Goal: Task Accomplishment & Management: Manage account settings

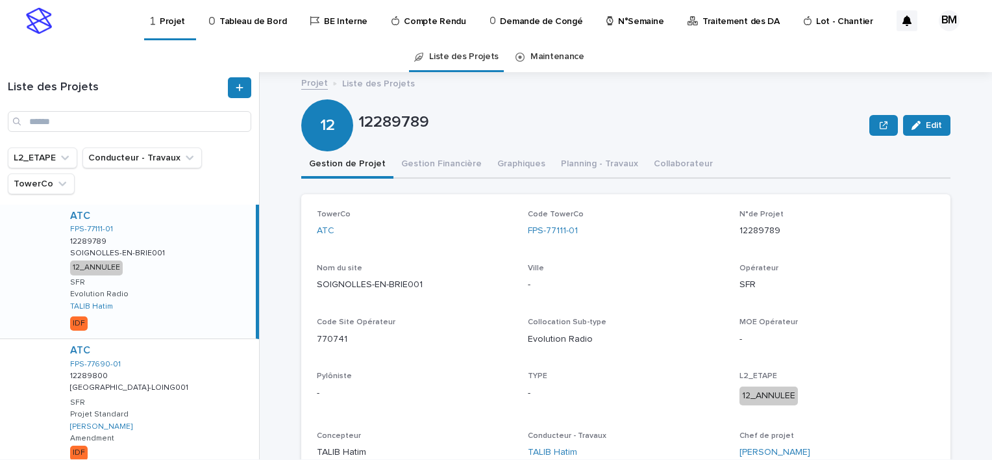
click at [628, 26] on p "N°Semaine" at bounding box center [640, 13] width 45 height 27
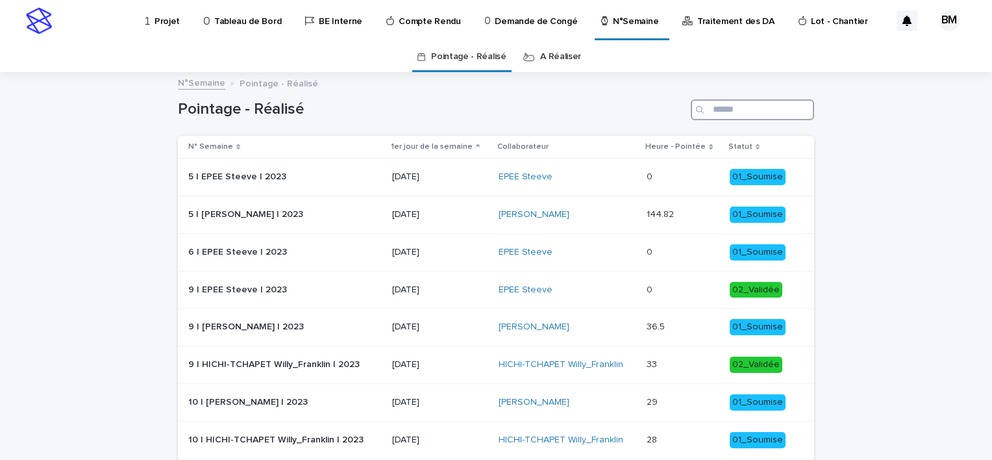
click at [717, 114] on input "Search" at bounding box center [752, 109] width 123 height 21
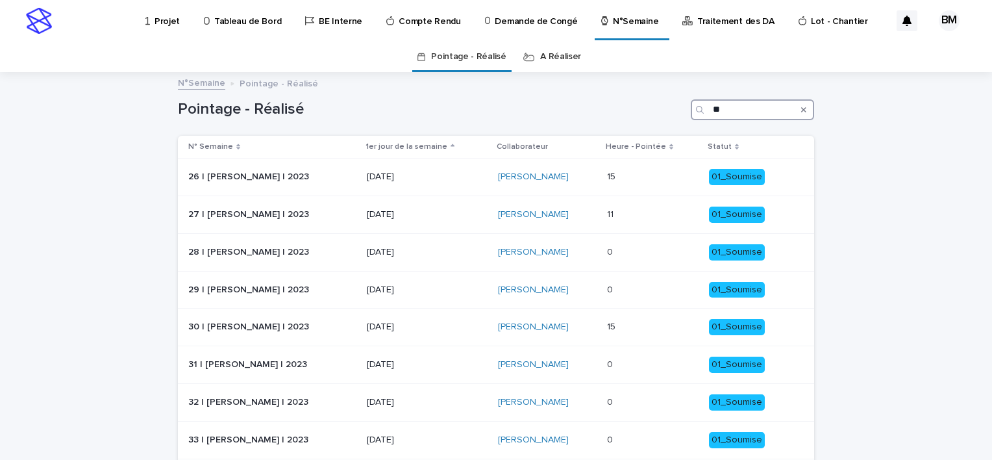
type input "**"
click at [549, 55] on link "A Réaliser" at bounding box center [560, 57] width 41 height 31
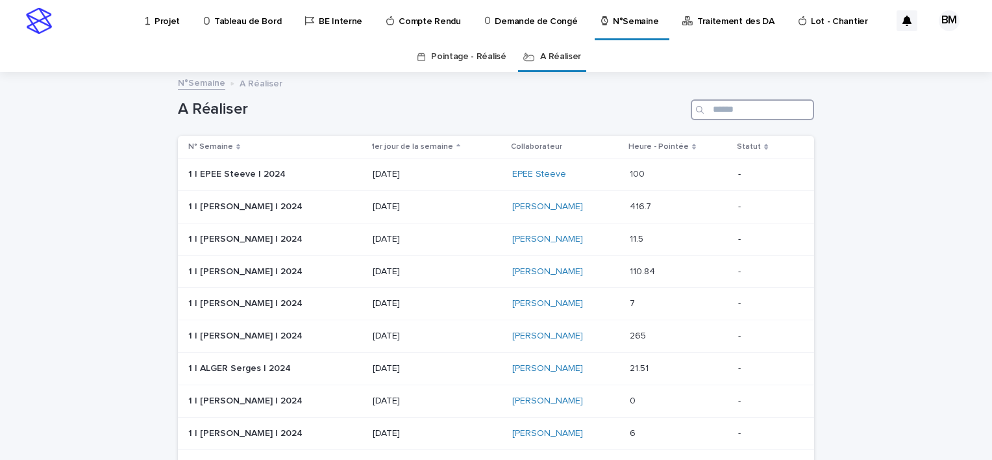
click at [733, 119] on input "Search" at bounding box center [752, 109] width 123 height 21
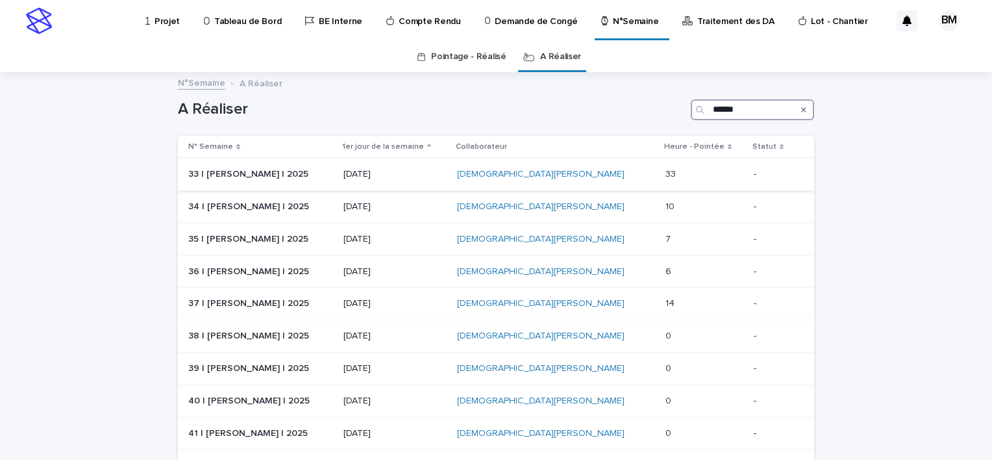
type input "******"
click at [683, 176] on p at bounding box center [704, 174] width 78 height 11
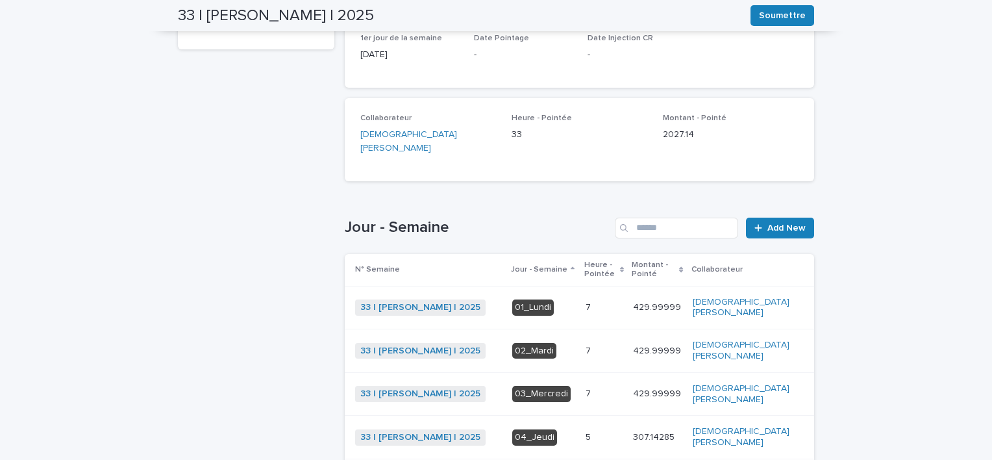
scroll to position [325, 0]
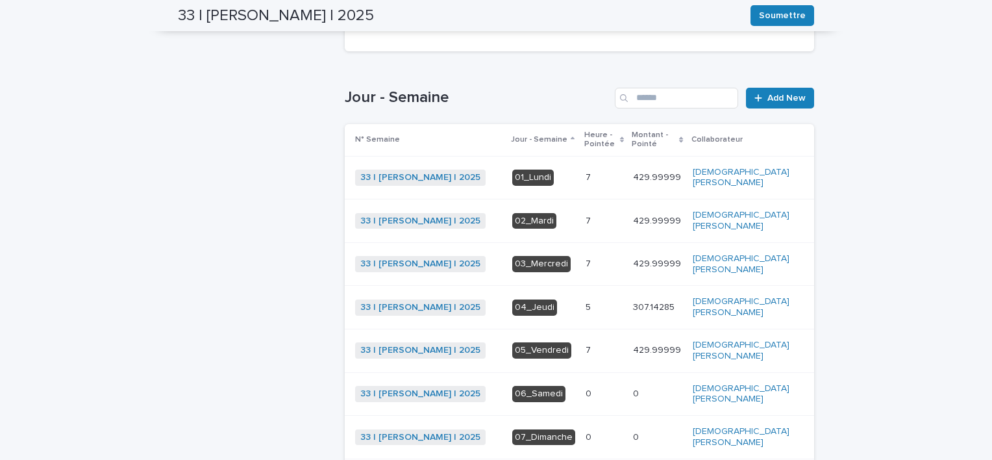
click at [620, 301] on div "5 5" at bounding box center [603, 307] width 37 height 21
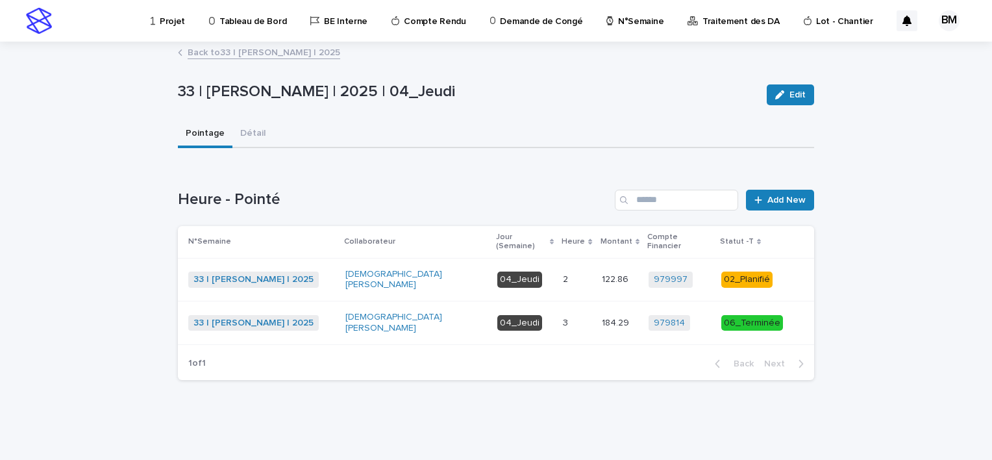
click at [576, 273] on div "2 2" at bounding box center [577, 279] width 28 height 21
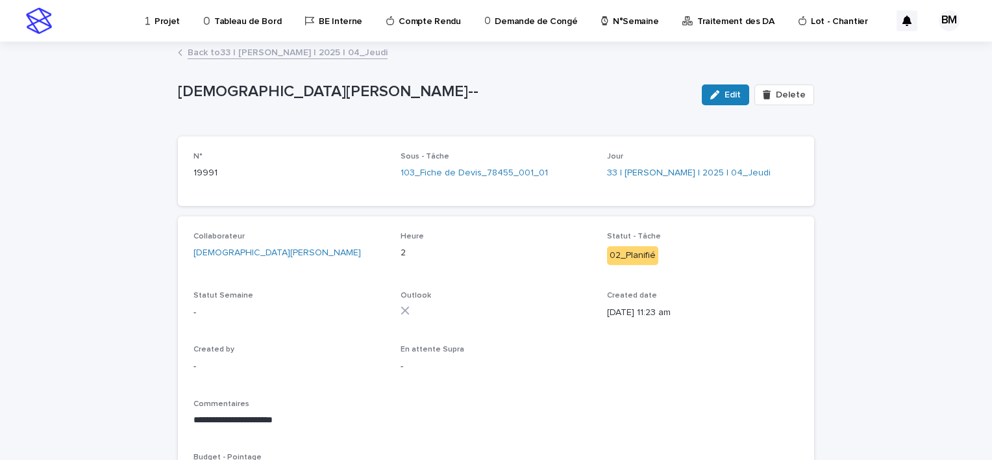
click at [252, 51] on link "Back to 33 | BELHAJ Mohamed_Habib | 2025 | 04_Jeudi" at bounding box center [288, 51] width 200 height 15
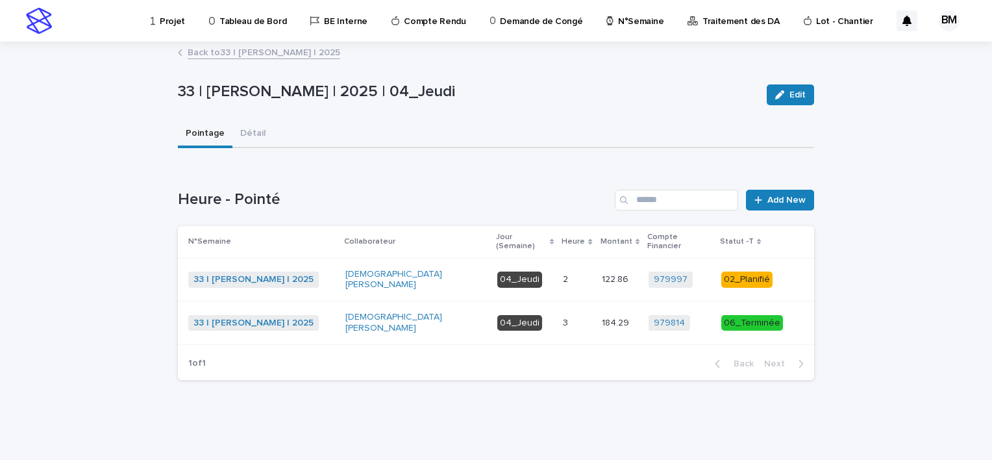
click at [582, 317] on p at bounding box center [577, 322] width 28 height 11
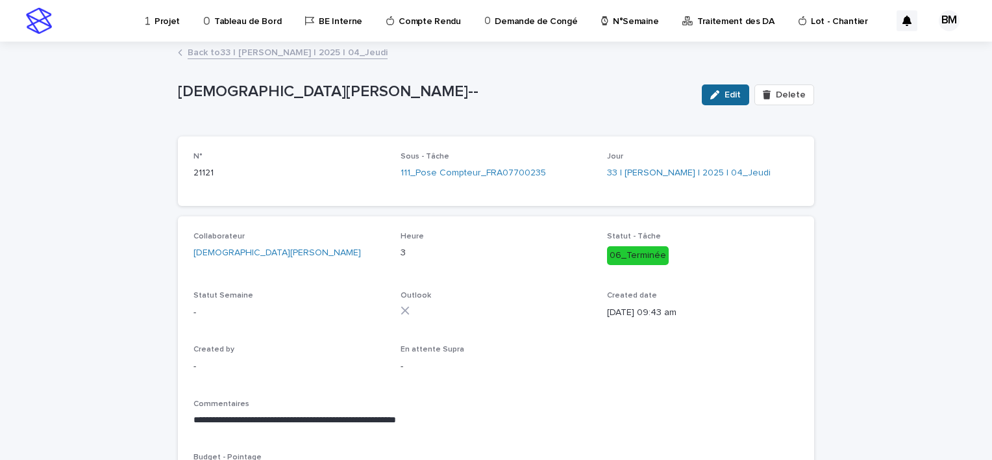
click at [724, 96] on span "Edit" at bounding box center [732, 94] width 16 height 9
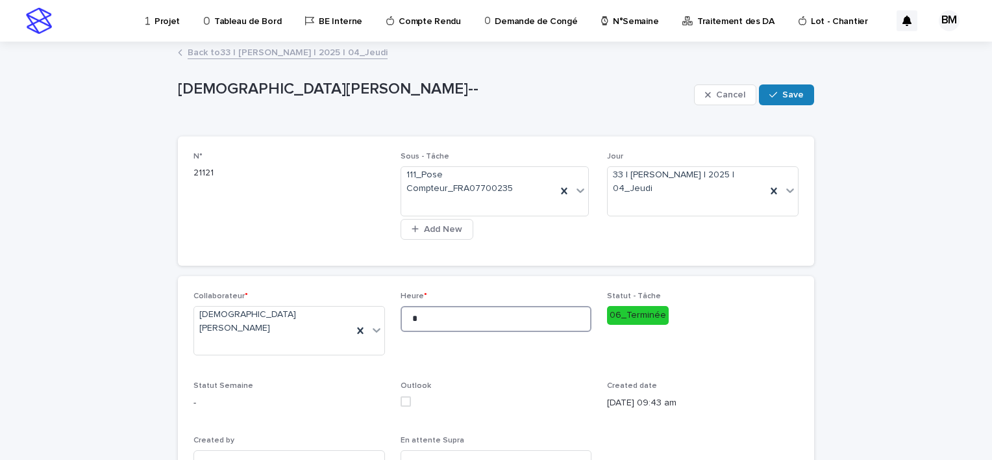
drag, startPoint x: 413, startPoint y: 296, endPoint x: 389, endPoint y: 297, distance: 23.4
click at [390, 297] on div "**********" at bounding box center [495, 461] width 605 height 341
type input "*"
click at [789, 92] on span "Save" at bounding box center [792, 94] width 21 height 9
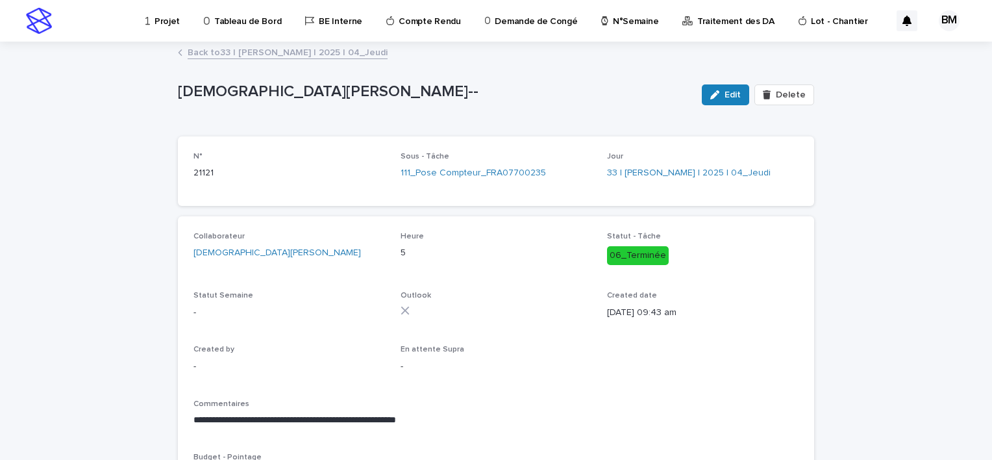
click at [283, 47] on link "Back to 33 | BELHAJ Mohamed_Habib | 2025 | 04_Jeudi" at bounding box center [288, 51] width 200 height 15
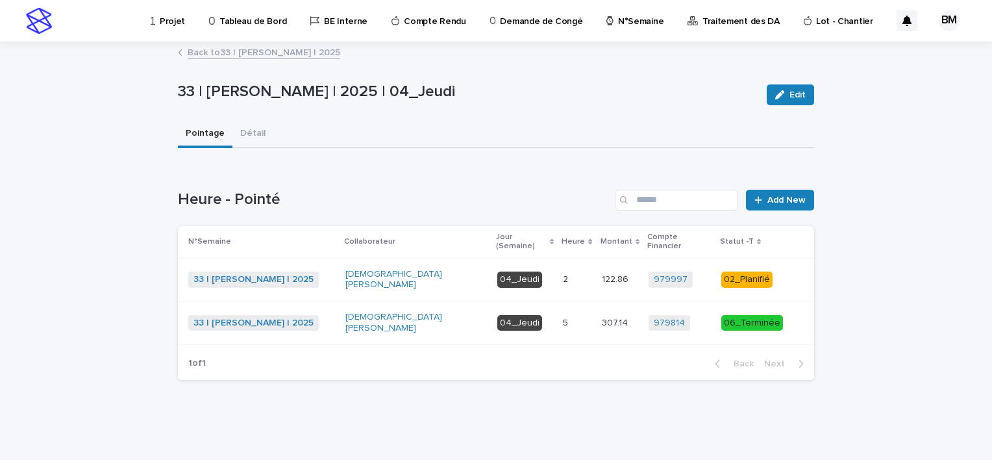
click at [301, 51] on link "Back to 33 | BELHAJ Mohamed_Habib | 2025" at bounding box center [264, 51] width 153 height 15
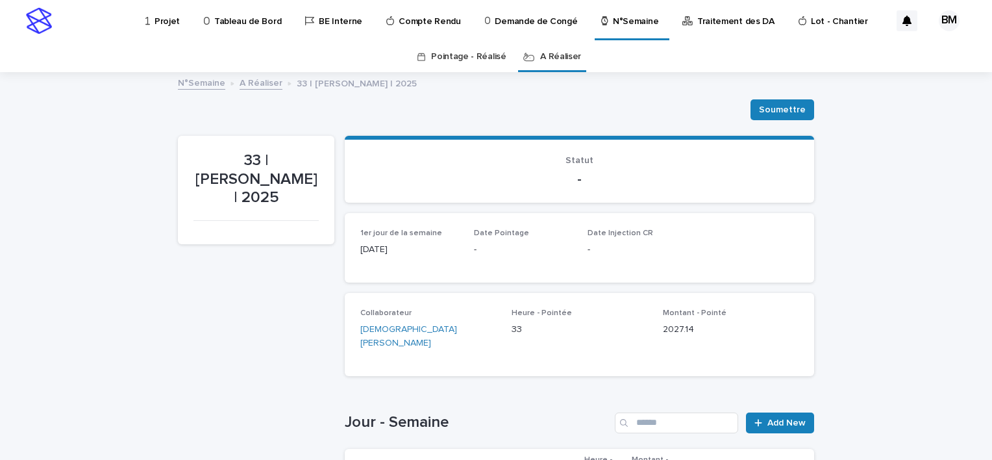
scroll to position [42, 0]
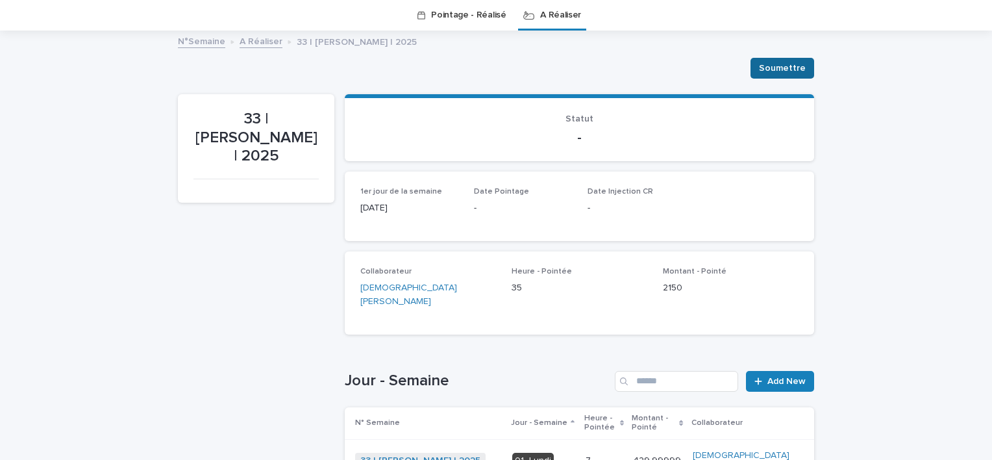
click at [780, 70] on span "Soumettre" at bounding box center [782, 68] width 47 height 13
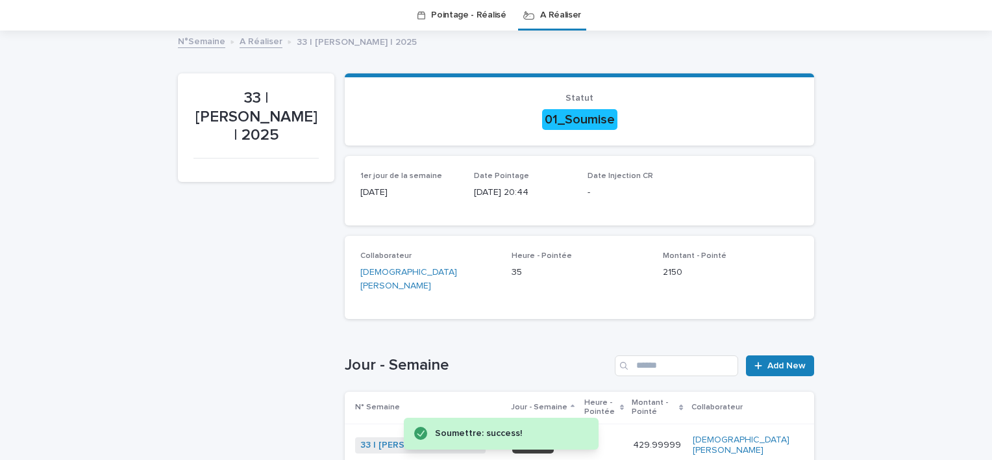
scroll to position [0, 0]
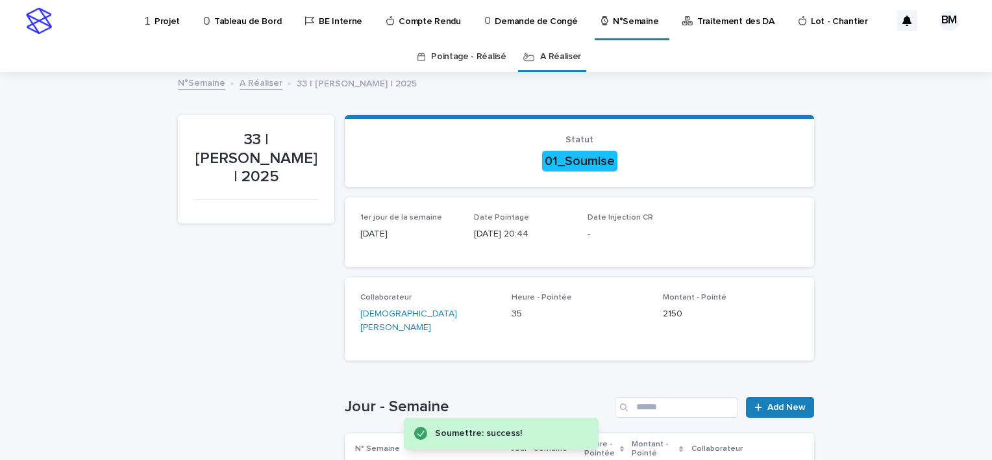
click at [548, 66] on link "A Réaliser" at bounding box center [560, 57] width 41 height 31
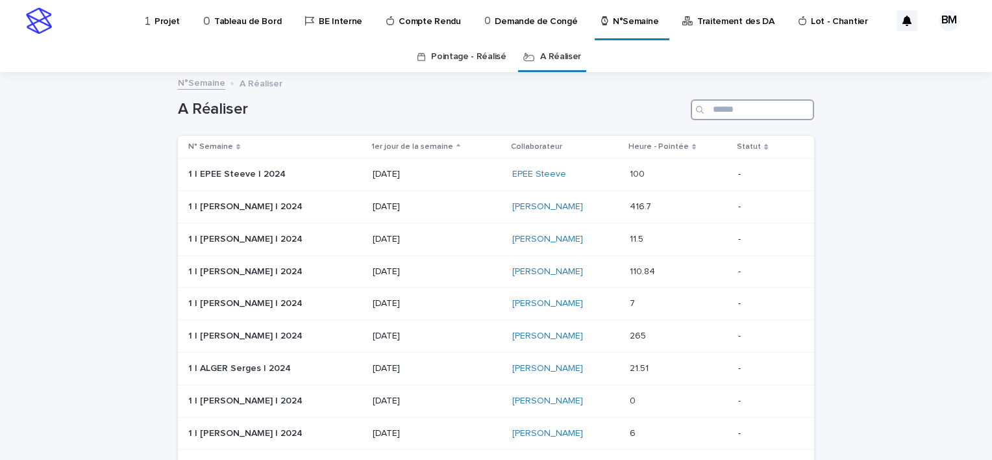
click at [714, 115] on input "Search" at bounding box center [752, 109] width 123 height 21
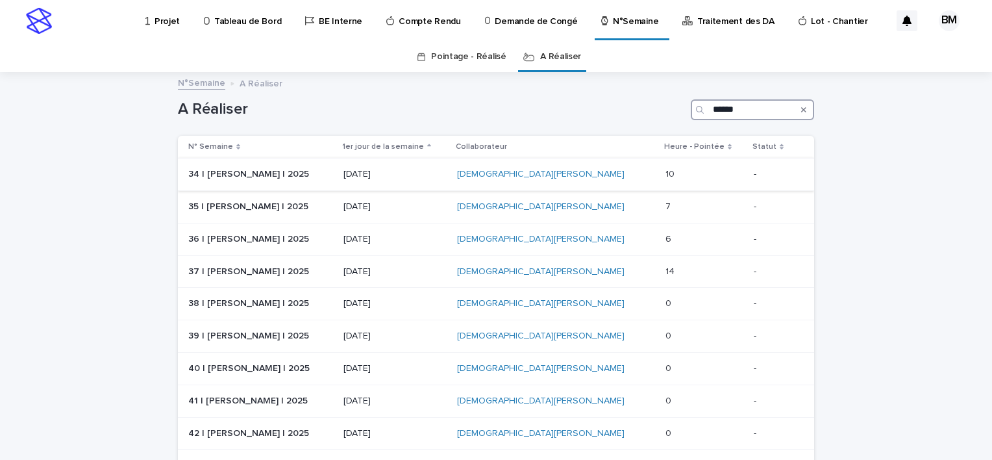
type input "******"
click at [705, 177] on p at bounding box center [704, 174] width 78 height 11
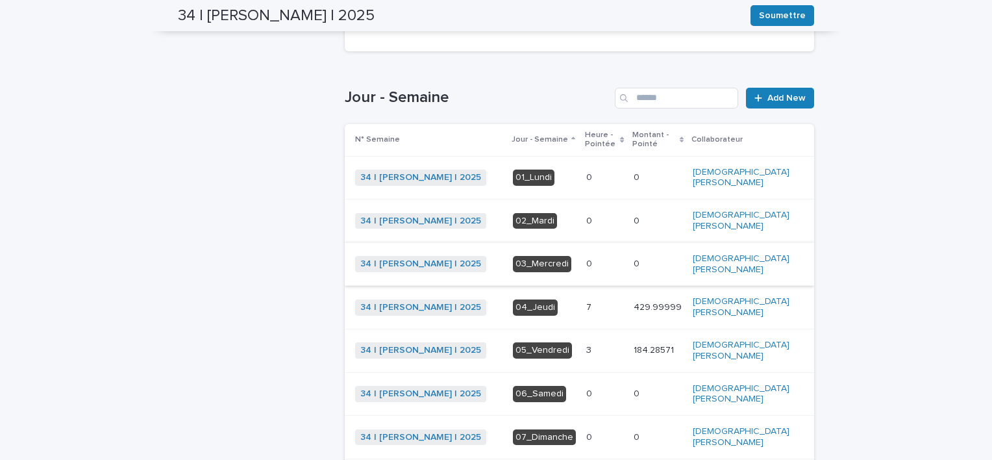
scroll to position [389, 0]
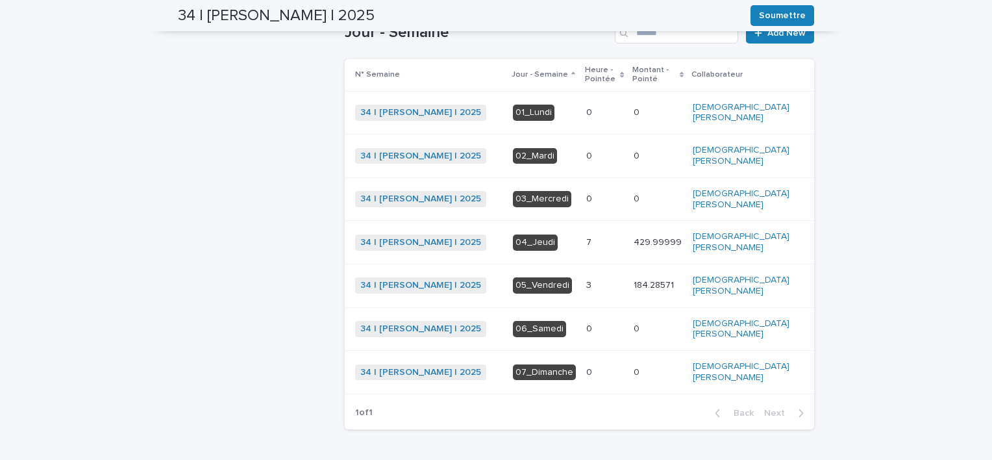
click at [623, 280] on p at bounding box center [604, 285] width 37 height 11
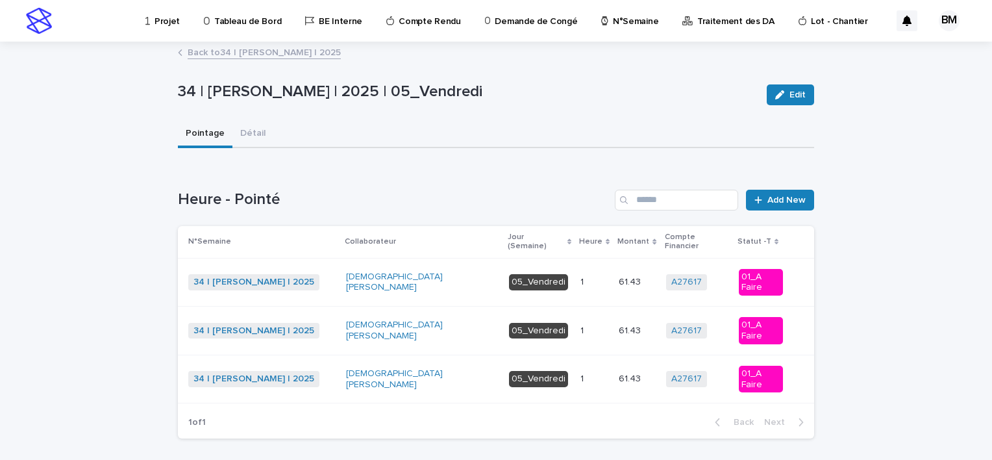
click at [596, 276] on p at bounding box center [594, 281] width 28 height 11
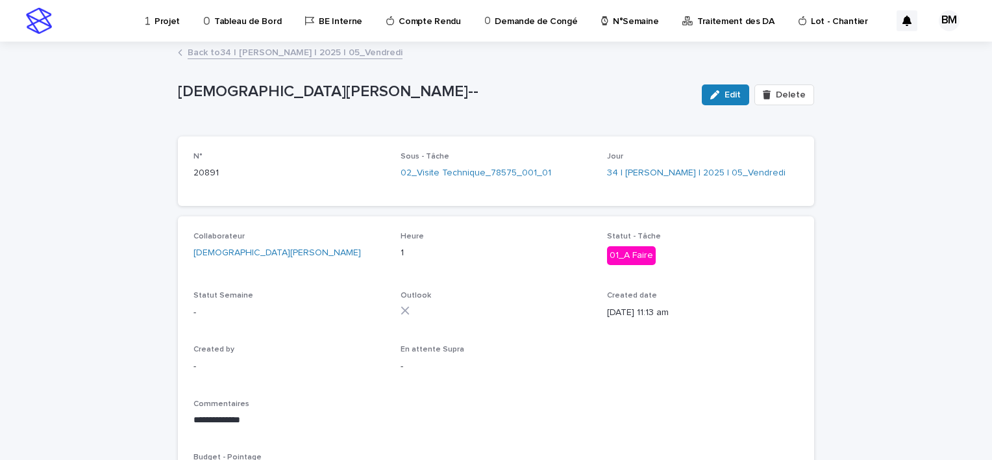
click at [322, 50] on link "Back to 34 | BELHAJ Mohamed_Habib | 2025 | 05_Vendredi" at bounding box center [295, 51] width 215 height 15
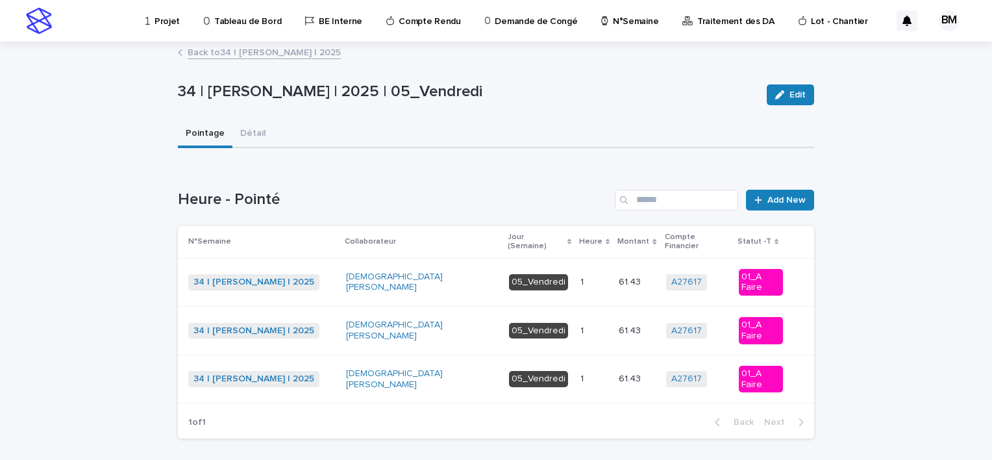
click at [322, 50] on link "Back to 34 | BELHAJ Mohamed_Habib | 2025" at bounding box center [264, 51] width 153 height 15
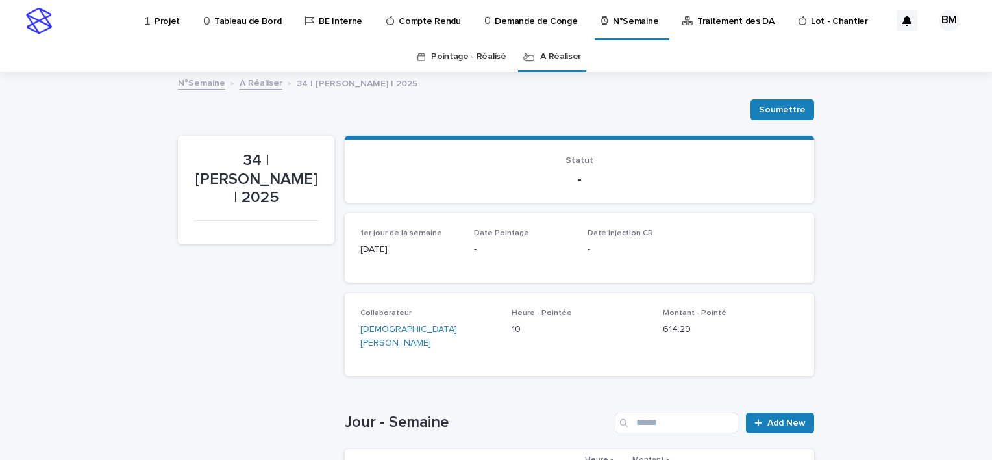
click at [560, 66] on link "A Réaliser" at bounding box center [560, 57] width 41 height 31
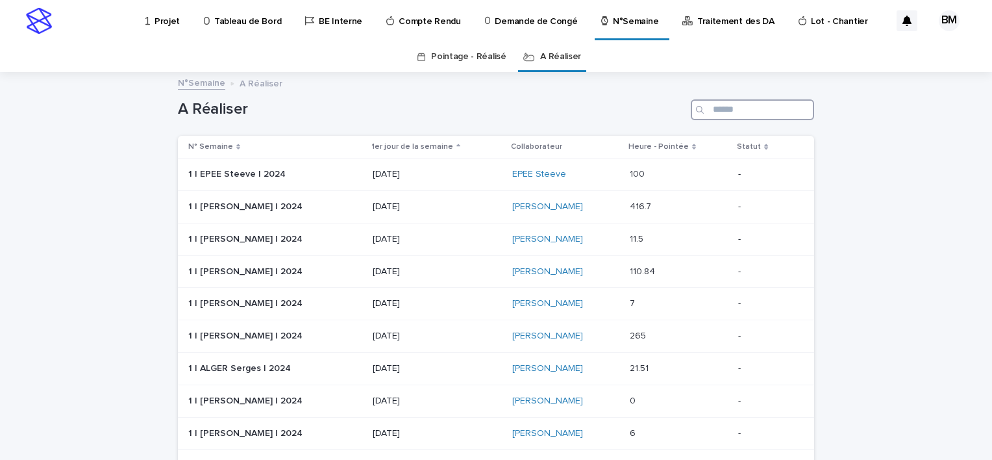
click at [730, 113] on input "Search" at bounding box center [752, 109] width 123 height 21
click at [740, 108] on input "Search" at bounding box center [752, 109] width 123 height 21
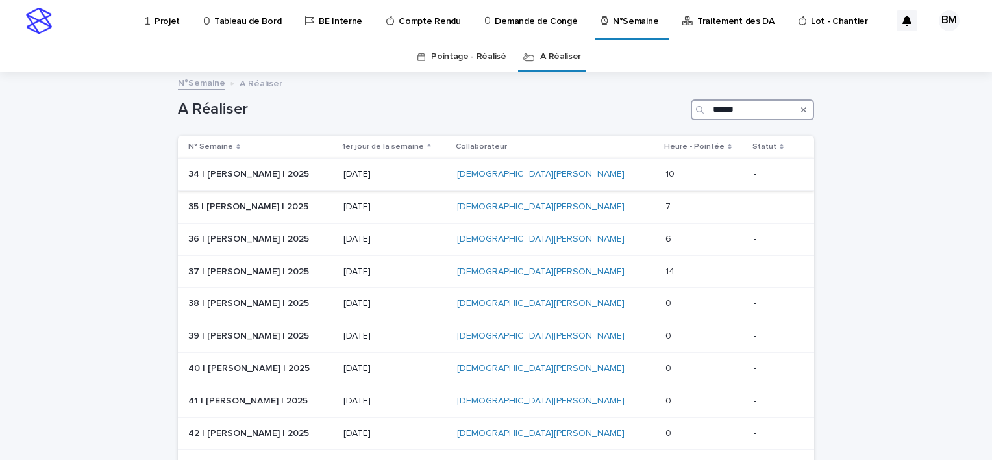
type input "******"
click at [695, 177] on p at bounding box center [704, 174] width 78 height 11
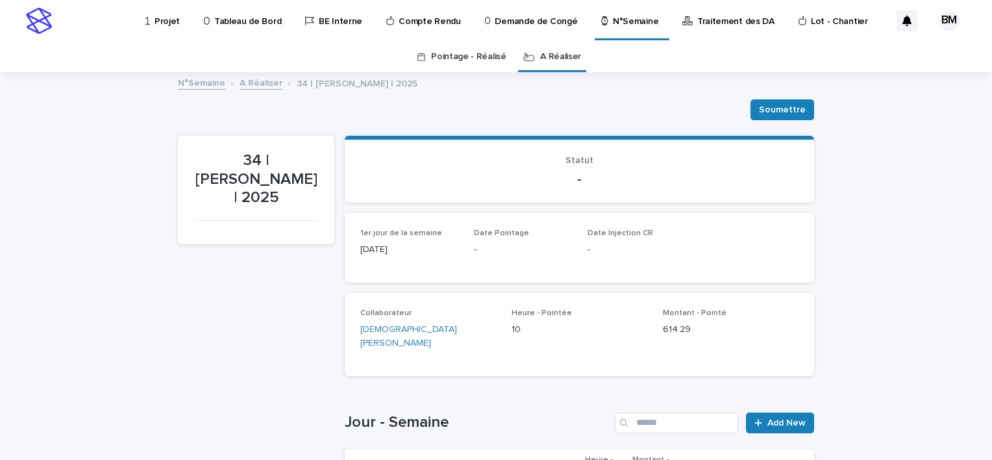
click at [550, 62] on link "A Réaliser" at bounding box center [560, 57] width 41 height 31
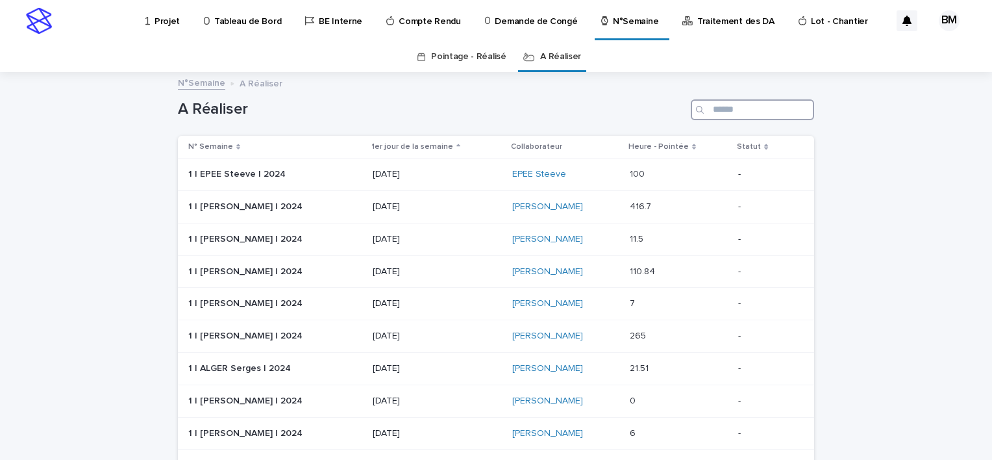
click at [718, 114] on input "Search" at bounding box center [752, 109] width 123 height 21
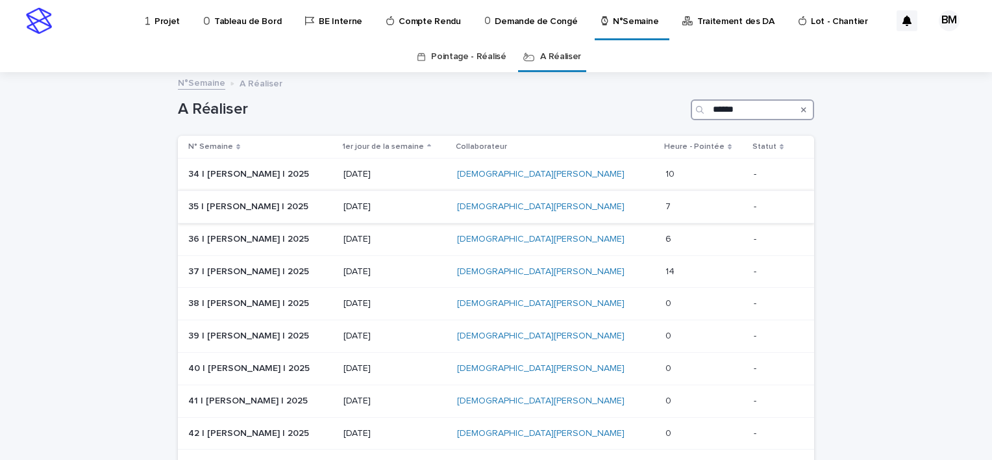
type input "******"
click at [680, 215] on div "7 7" at bounding box center [704, 206] width 78 height 21
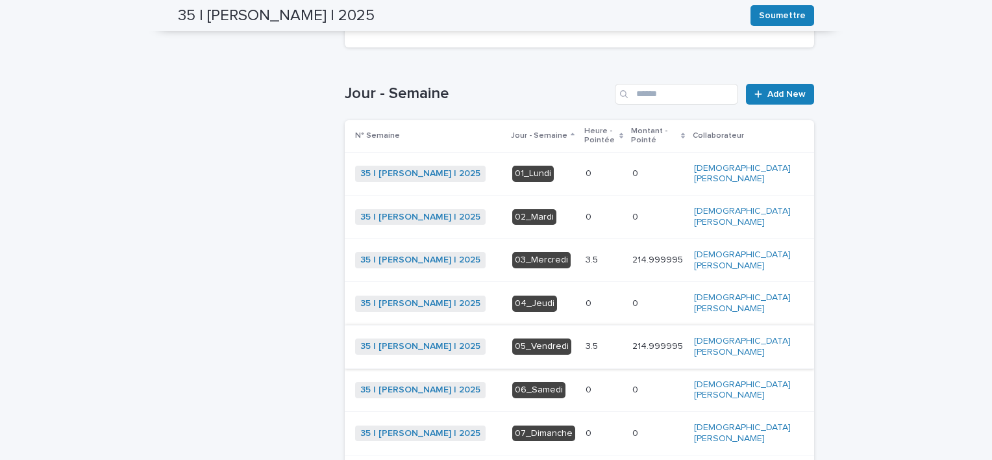
scroll to position [393, 0]
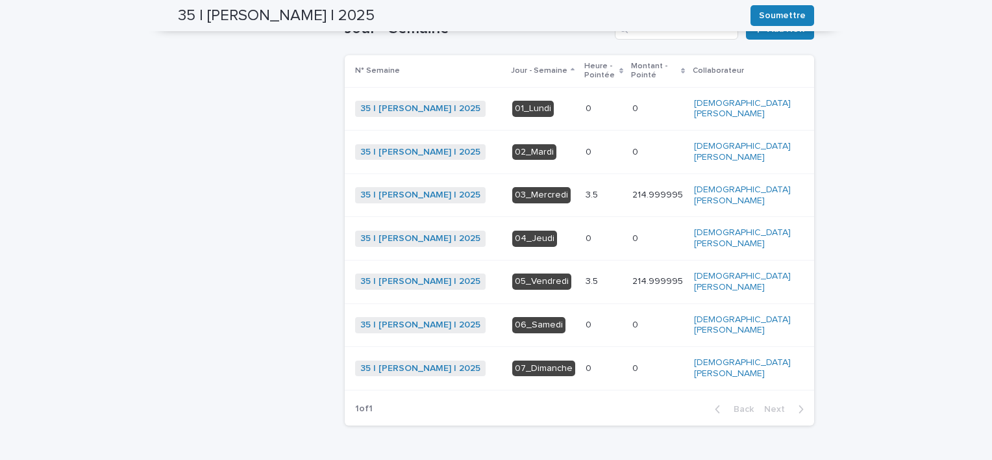
click at [622, 276] on p at bounding box center [603, 281] width 36 height 11
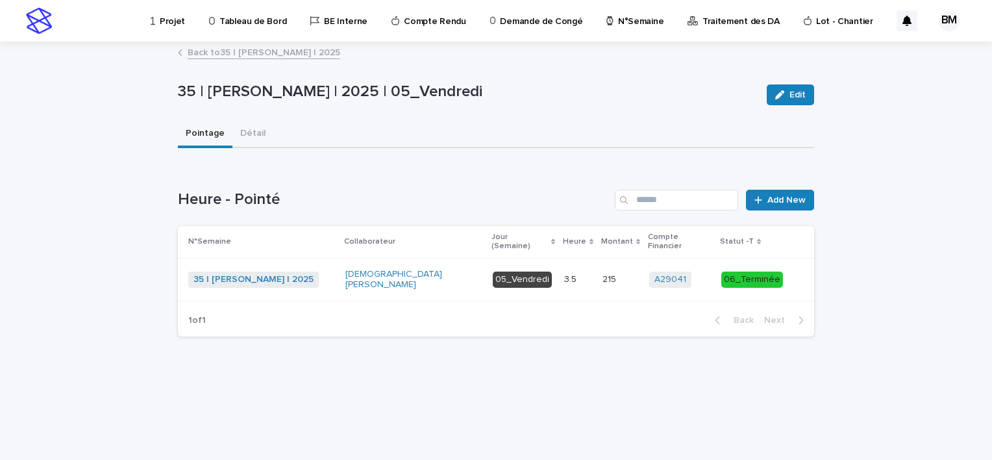
click at [591, 274] on p at bounding box center [578, 279] width 28 height 11
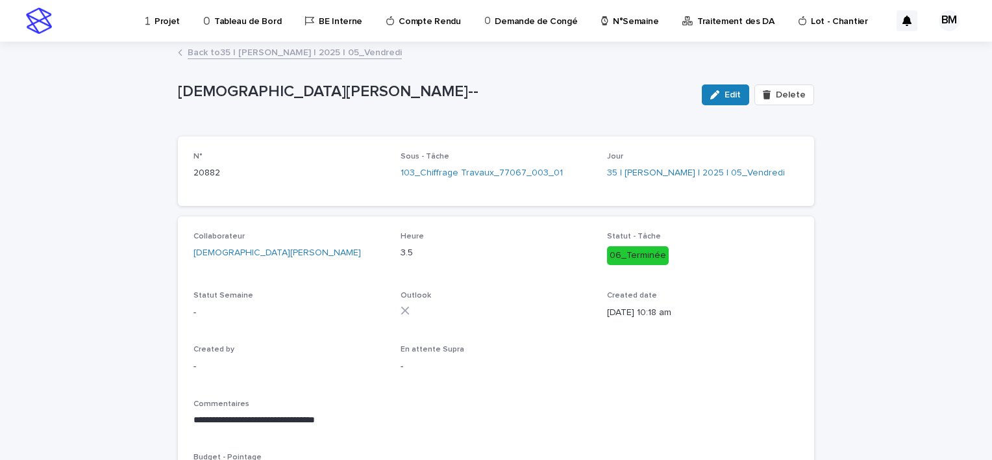
click at [273, 55] on link "Back to 35 | BELHAJ Mohamed_Habib | 2025 | 05_Vendredi" at bounding box center [295, 51] width 214 height 15
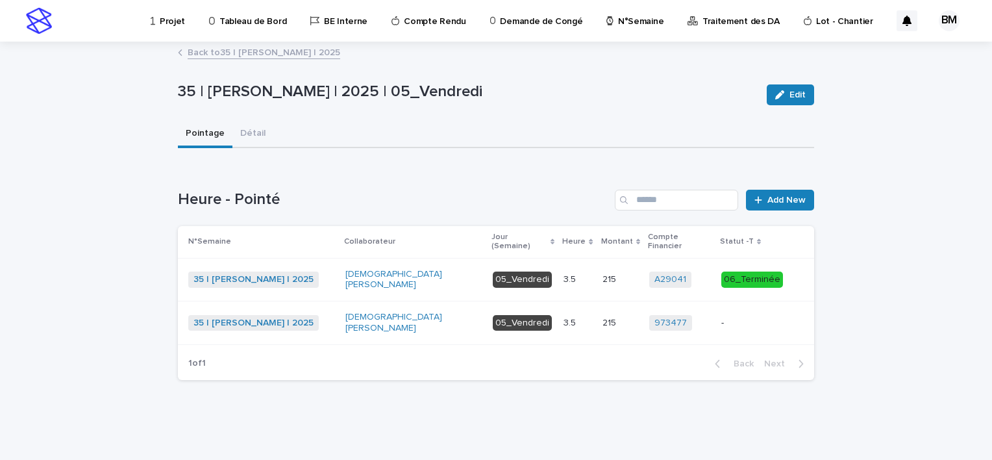
click at [313, 53] on link "Back to 35 | BELHAJ Mohamed_Habib | 2025" at bounding box center [264, 51] width 153 height 15
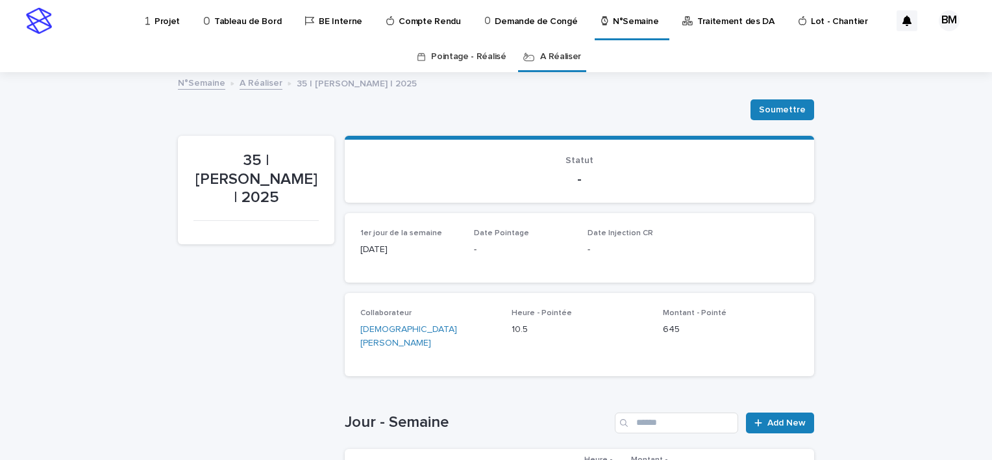
click at [549, 58] on link "A Réaliser" at bounding box center [560, 57] width 41 height 31
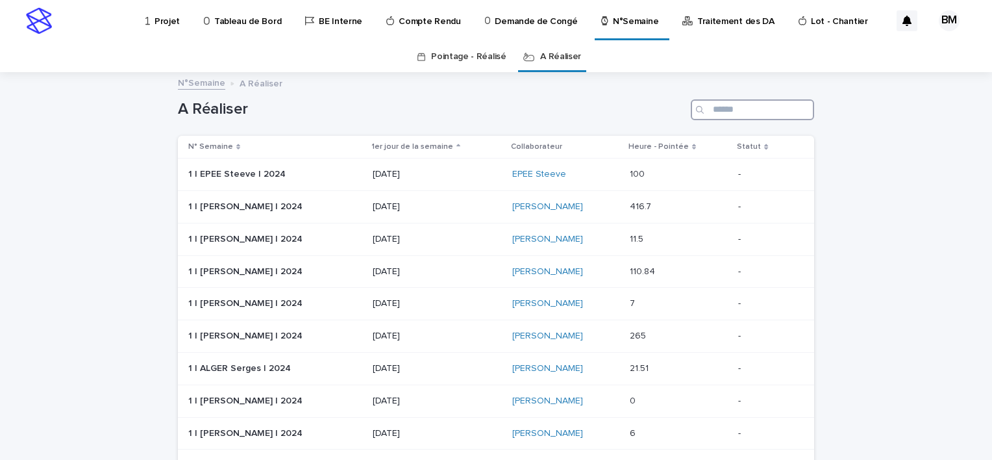
click at [750, 116] on input "Search" at bounding box center [752, 109] width 123 height 21
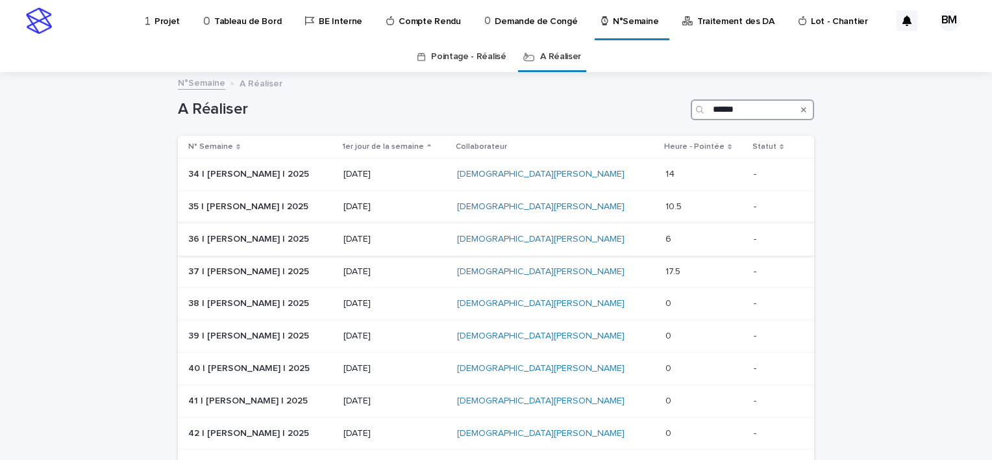
type input "******"
click at [685, 242] on p at bounding box center [704, 239] width 78 height 11
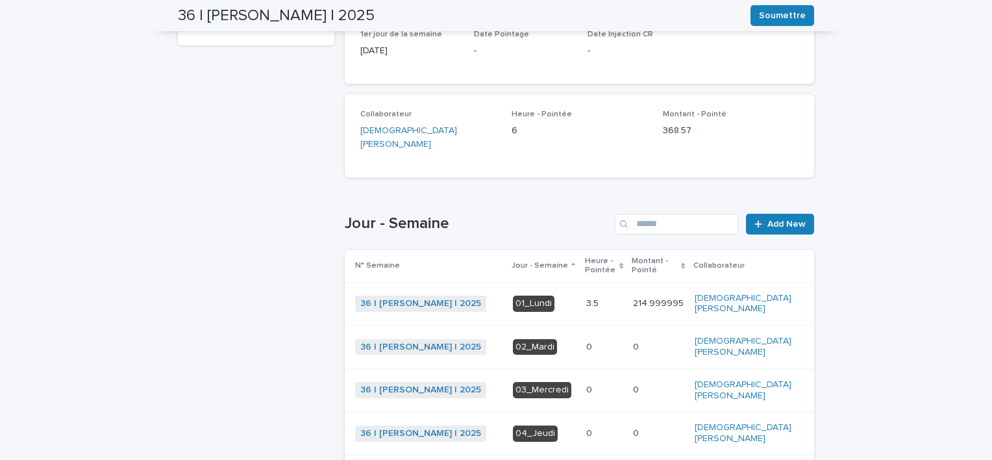
scroll to position [328, 0]
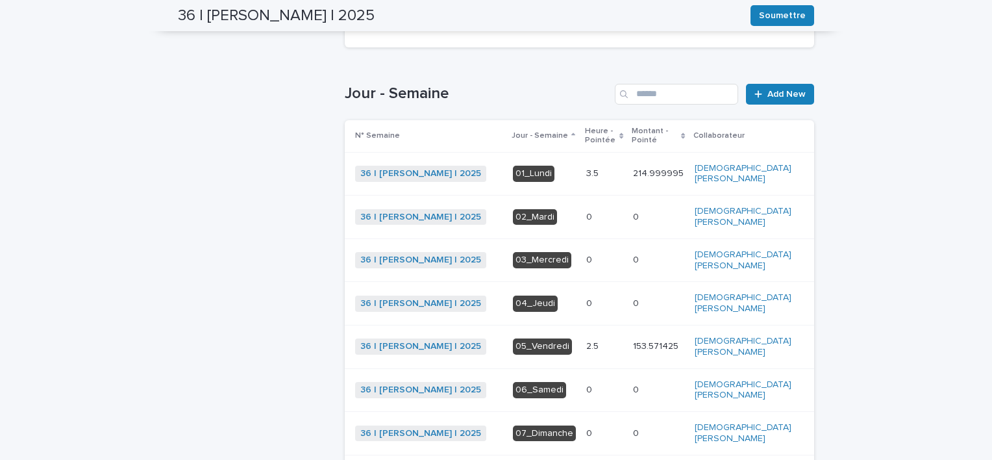
click at [258, 179] on div "36 | [PERSON_NAME] | 2025" at bounding box center [256, 153] width 156 height 693
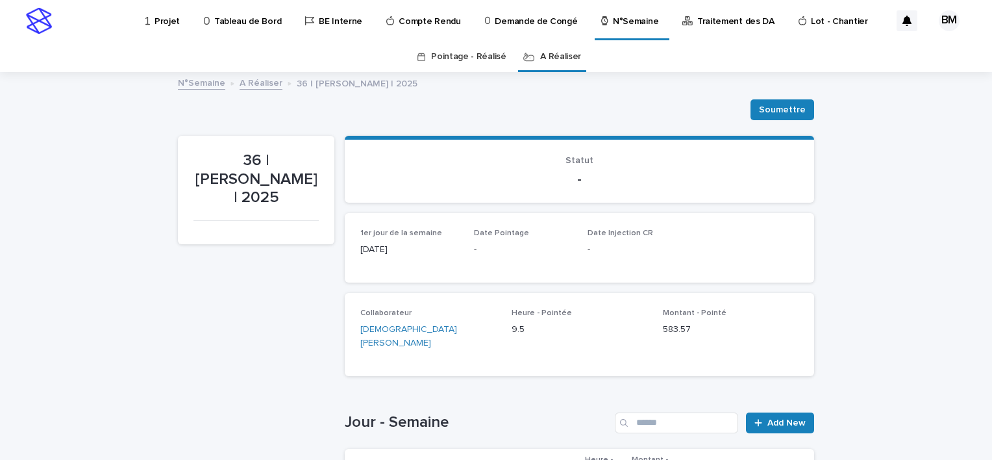
scroll to position [419, 0]
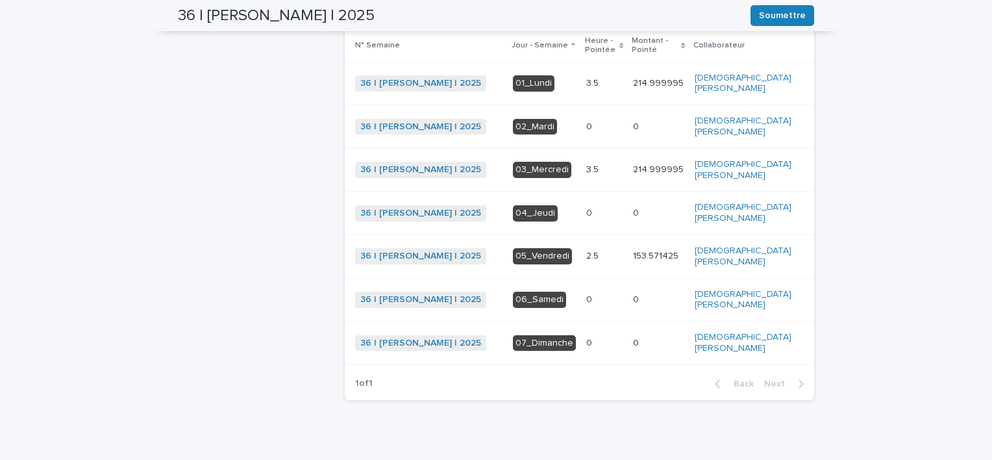
click at [628, 253] on td "2.5 2.5" at bounding box center [604, 255] width 47 height 43
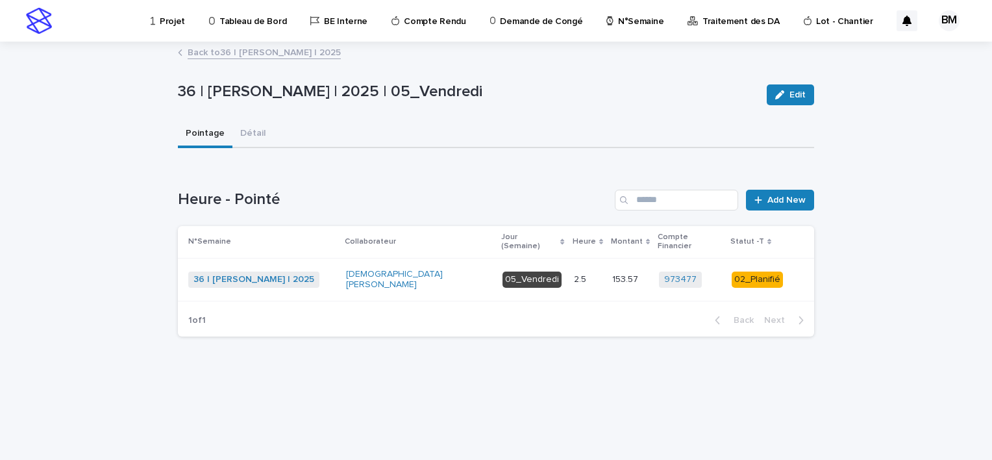
click at [592, 276] on div "2.5 2.5" at bounding box center [588, 279] width 28 height 21
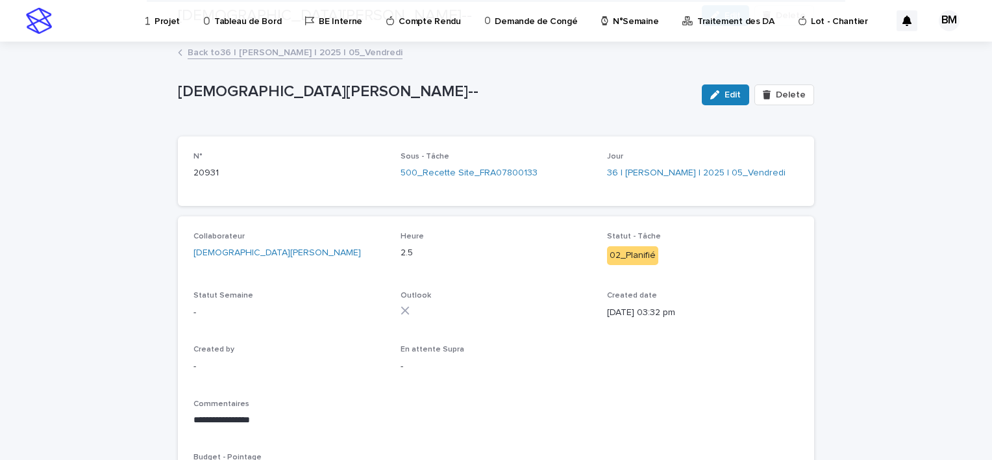
scroll to position [135, 0]
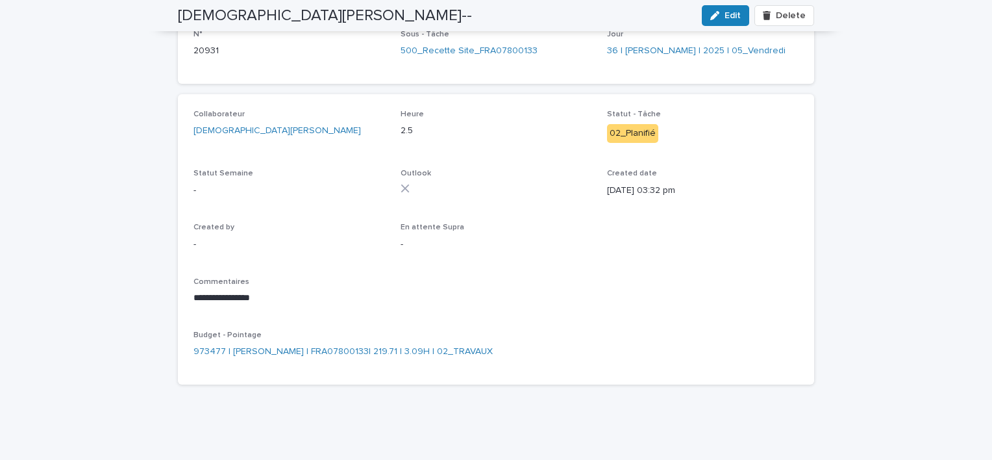
click at [730, 13] on span "Edit" at bounding box center [732, 15] width 16 height 9
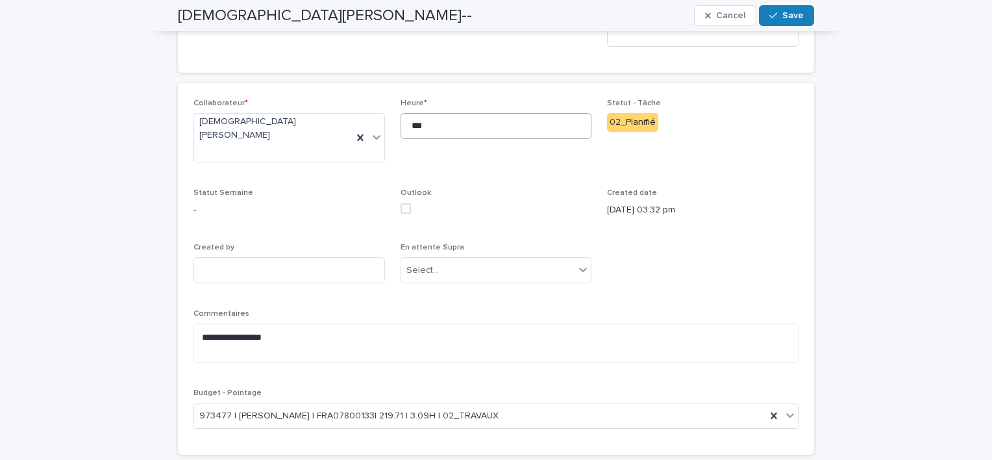
scroll to position [171, 0]
drag, startPoint x: 445, startPoint y: 122, endPoint x: 389, endPoint y: 133, distance: 56.3
click at [389, 133] on div "**********" at bounding box center [495, 269] width 605 height 341
type input "*"
click at [745, 204] on p "03/09/2025 03:32 pm" at bounding box center [702, 211] width 191 height 14
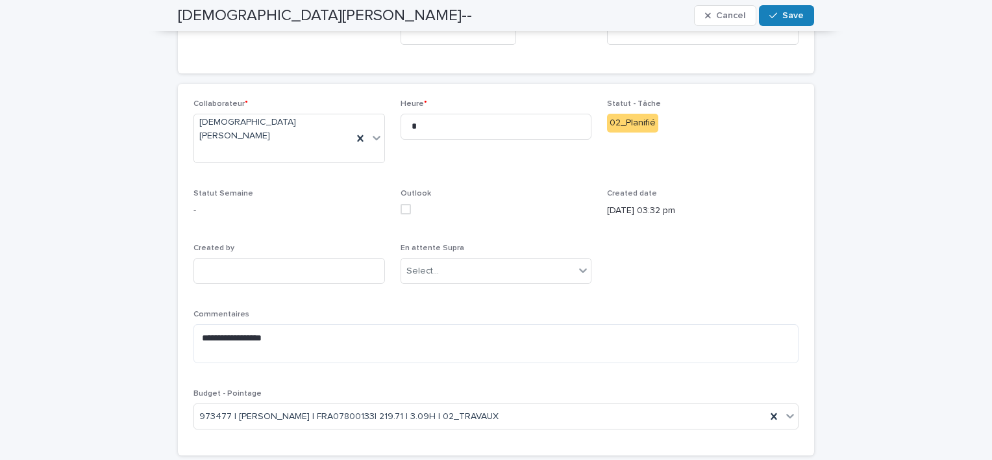
click at [796, 2] on div "BELHAJ Mohamed_Habib-- Cancel Save" at bounding box center [496, 15] width 636 height 31
click at [792, 16] on span "Save" at bounding box center [792, 15] width 21 height 9
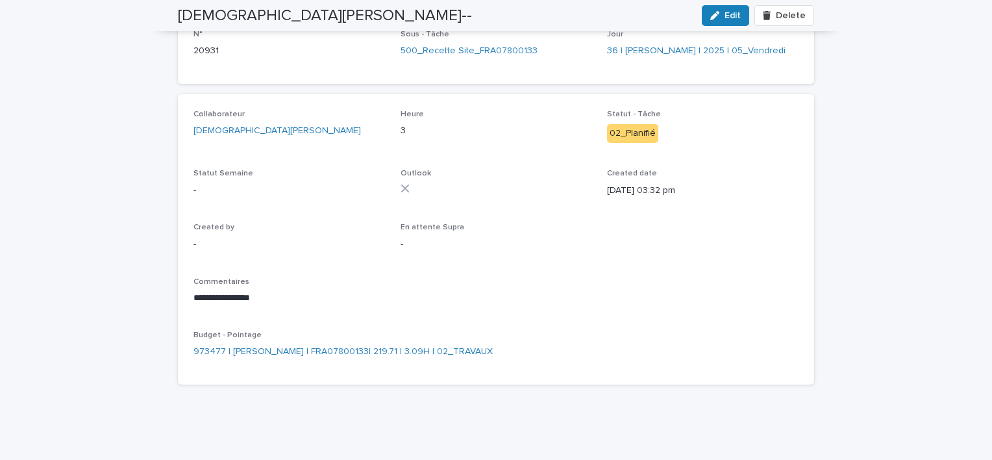
scroll to position [0, 0]
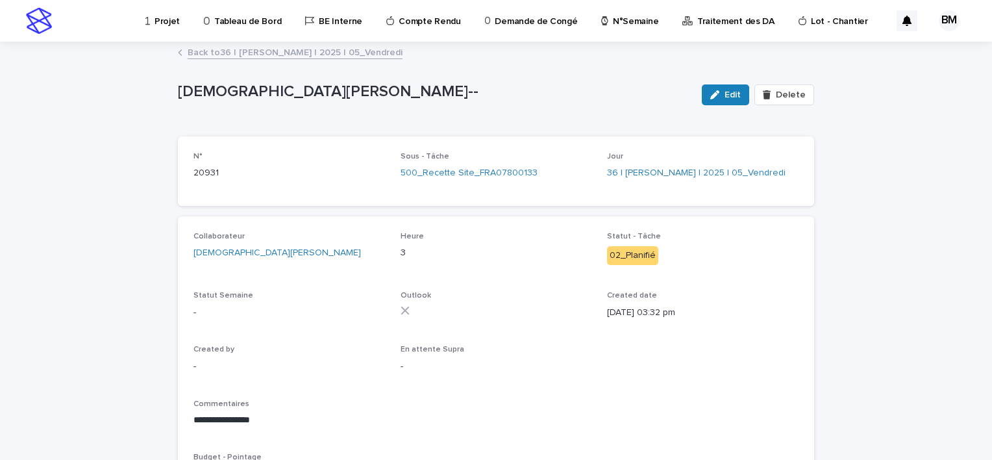
click at [263, 57] on link "Back to 36 | BELHAJ Mohamed_Habib | 2025 | 05_Vendredi" at bounding box center [295, 51] width 215 height 15
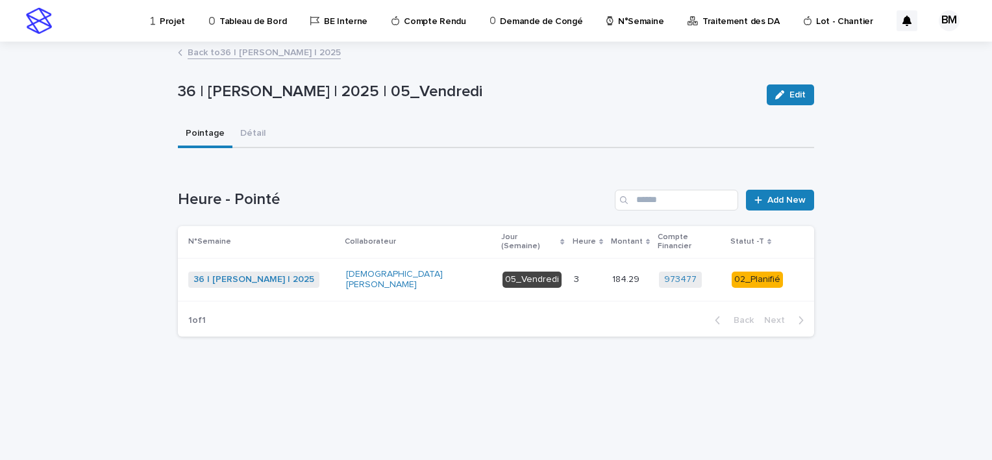
click at [267, 67] on div "36 | BELHAJ Mohamed_Habib | 2025 | 05_Vendredi Edit 36 | BELHAJ Mohamed_Habib |…" at bounding box center [496, 195] width 636 height 304
click at [593, 272] on div "3 3" at bounding box center [588, 279] width 28 height 21
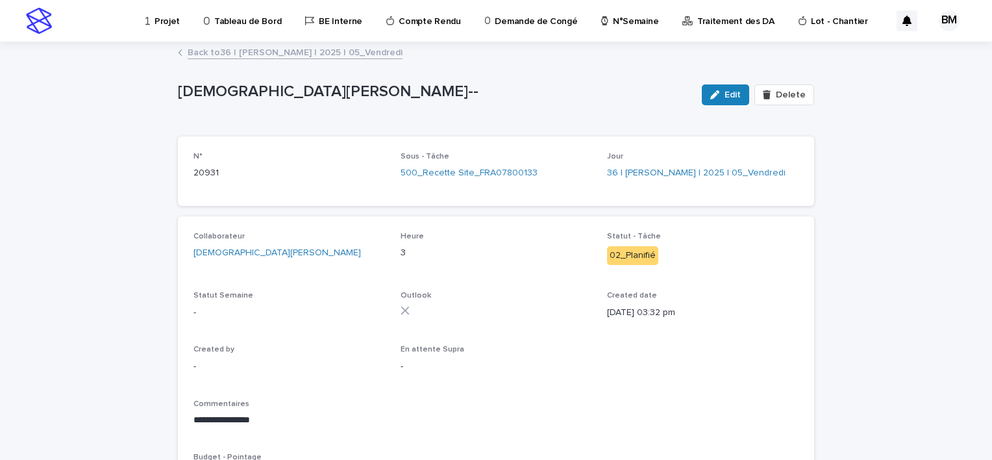
click at [369, 54] on link "Back to 36 | BELHAJ Mohamed_Habib | 2025 | 05_Vendredi" at bounding box center [295, 51] width 215 height 15
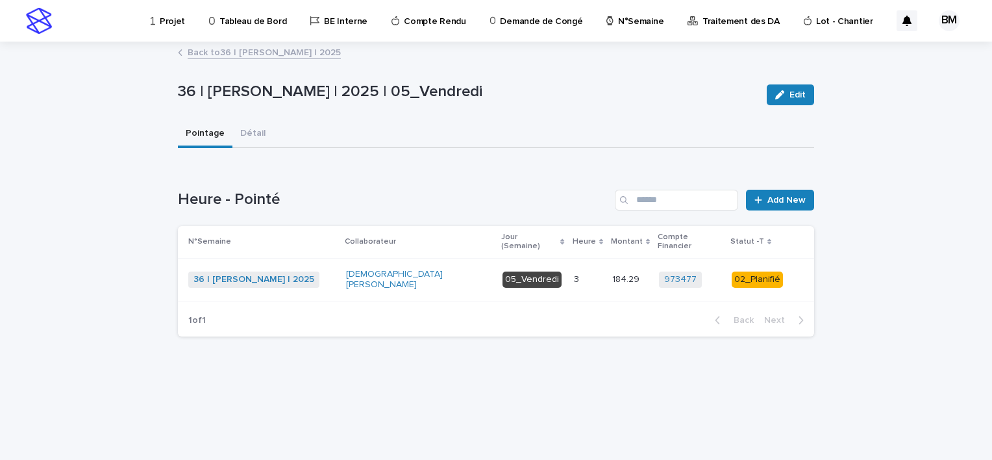
click at [341, 57] on link "Back to 36 | BELHAJ Mohamed_Habib | 2025" at bounding box center [264, 51] width 153 height 15
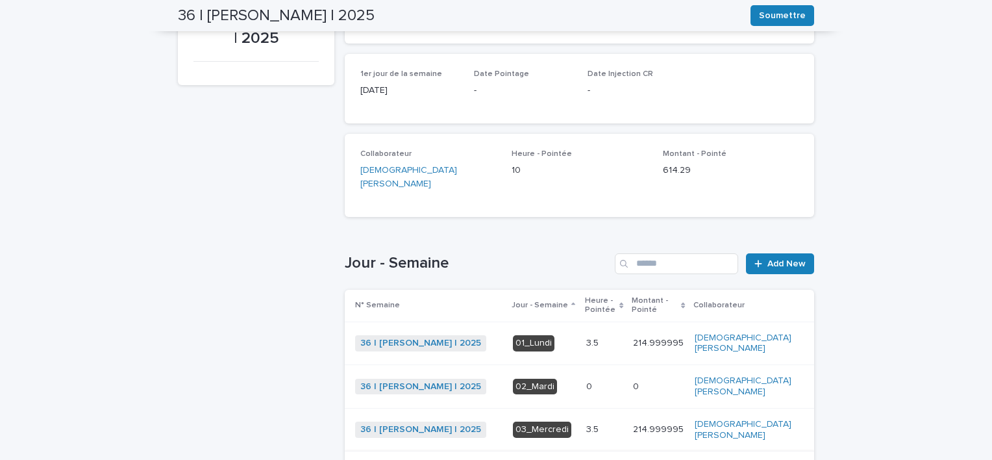
scroll to position [354, 0]
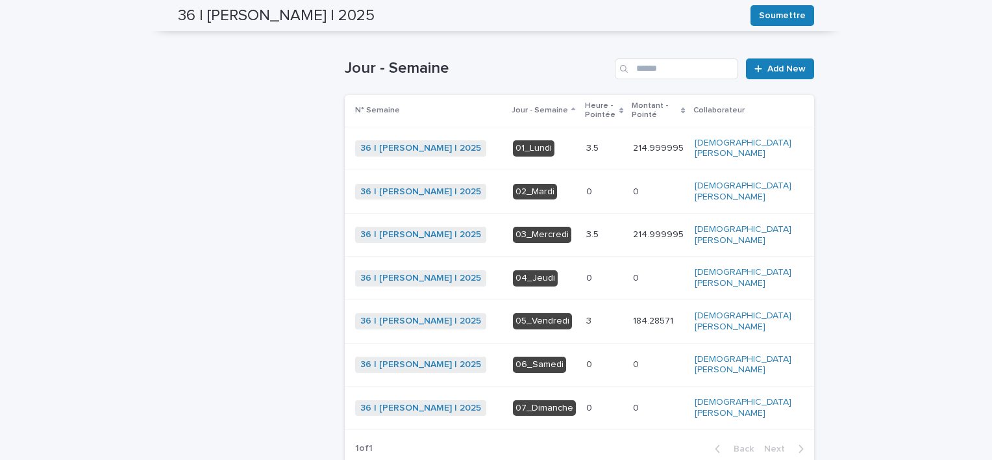
click at [622, 315] on div "3 3" at bounding box center [604, 320] width 36 height 21
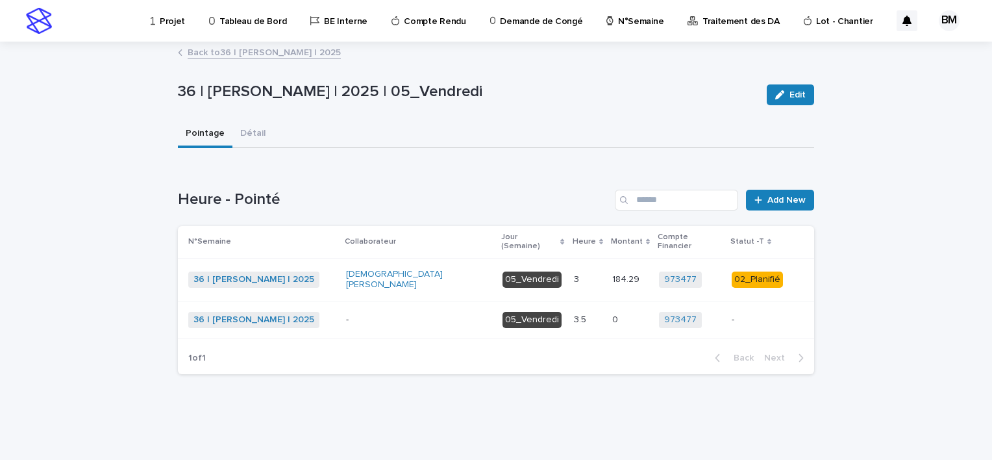
click at [590, 276] on div "3 3" at bounding box center [588, 279] width 28 height 21
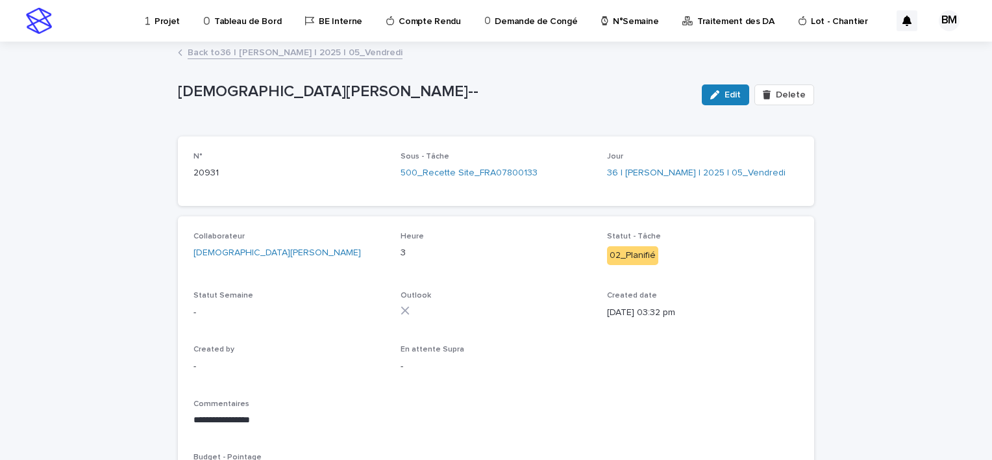
drag, startPoint x: 737, startPoint y: 96, endPoint x: 534, endPoint y: 238, distance: 247.6
click at [737, 96] on span "Edit" at bounding box center [732, 94] width 16 height 9
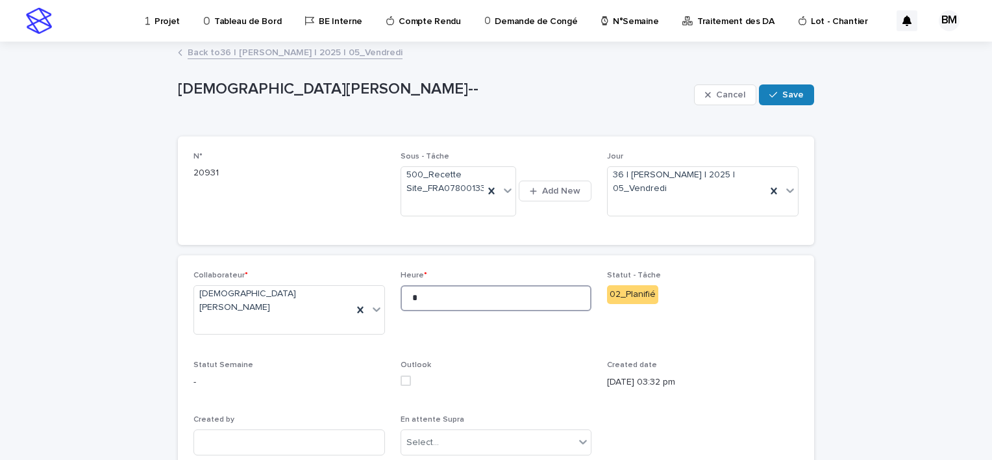
click at [454, 291] on input "*" at bounding box center [495, 298] width 191 height 26
type input "***"
click at [769, 94] on icon "button" at bounding box center [773, 94] width 8 height 9
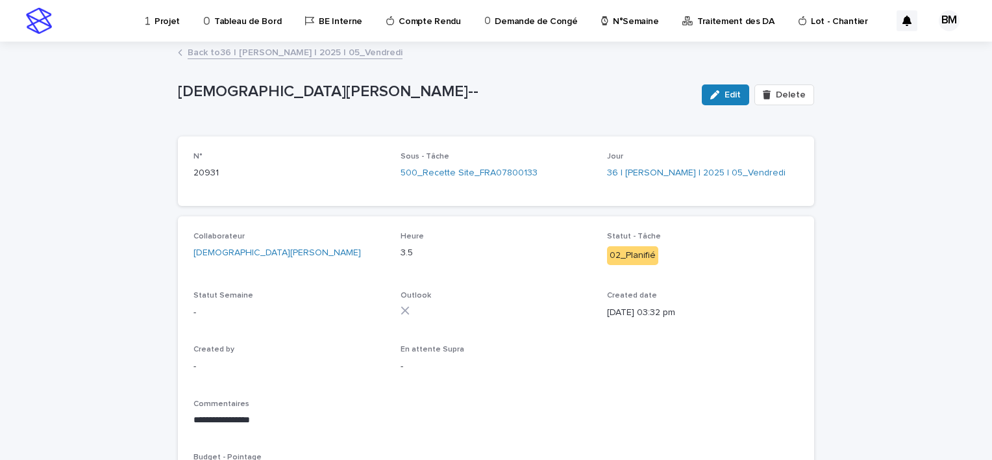
click at [265, 55] on link "Back to 36 | BELHAJ Mohamed_Habib | 2025 | 05_Vendredi" at bounding box center [295, 51] width 215 height 15
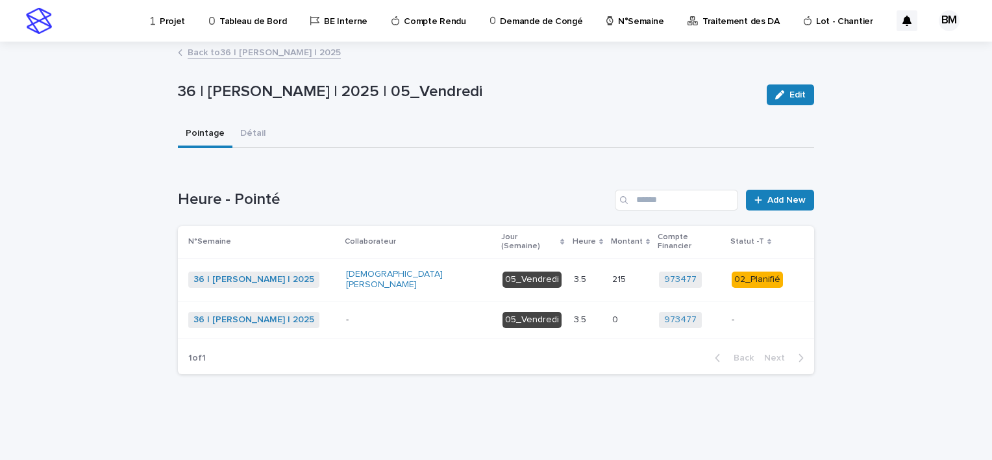
click at [267, 49] on link "Back to 36 | BELHAJ Mohamed_Habib | 2025" at bounding box center [264, 51] width 153 height 15
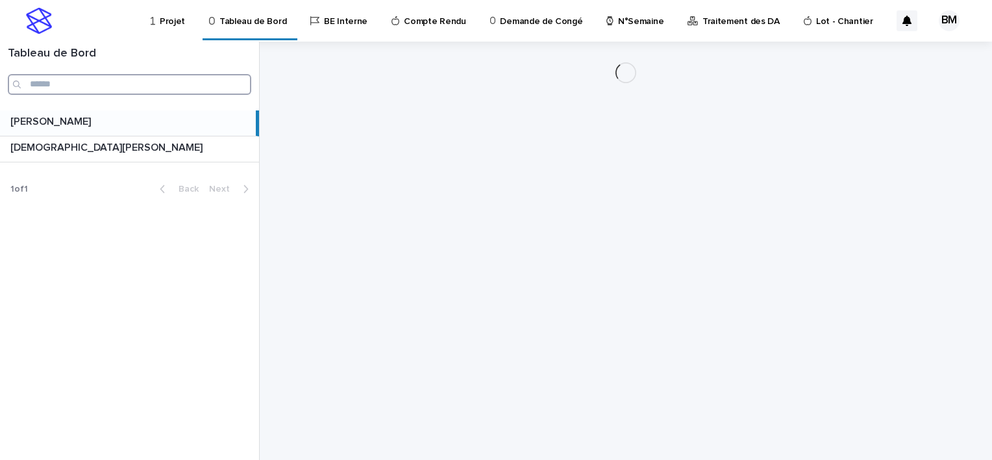
click at [77, 83] on input "Search" at bounding box center [129, 84] width 243 height 21
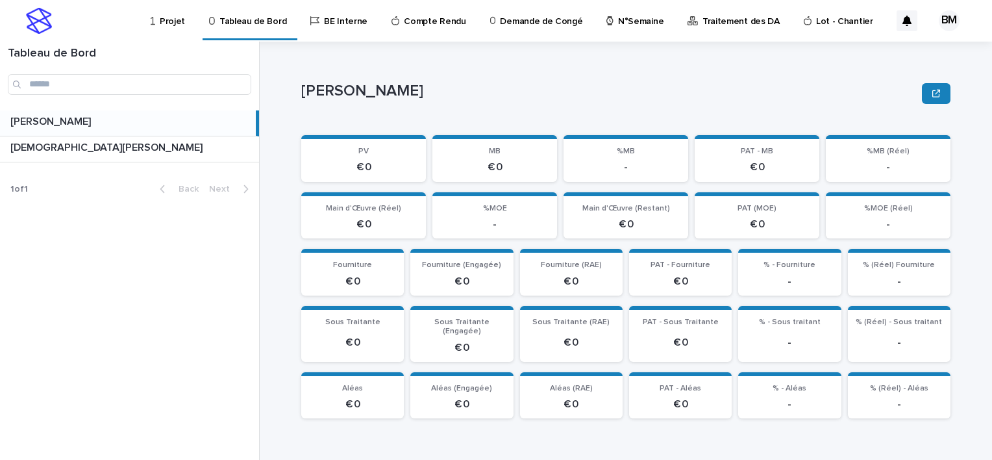
click at [166, 27] on link "Projet" at bounding box center [170, 20] width 42 height 40
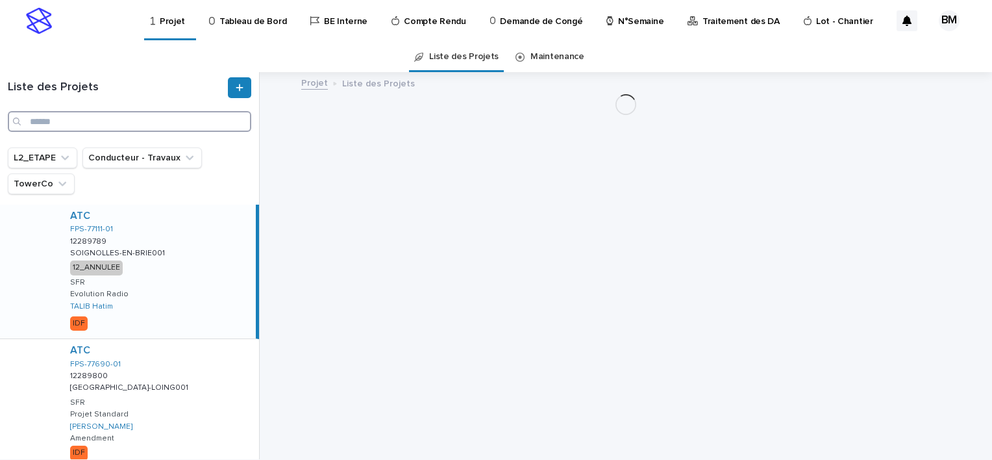
click at [138, 118] on input "Search" at bounding box center [129, 121] width 243 height 21
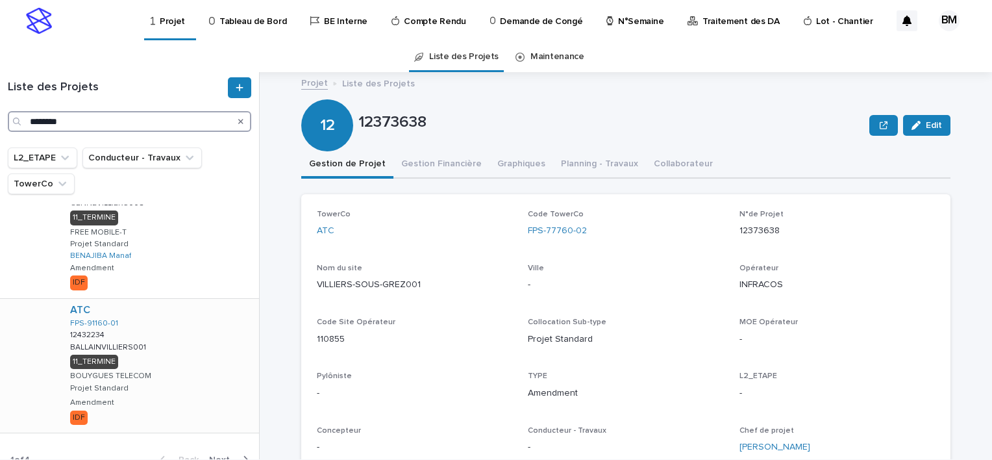
scroll to position [1118, 0]
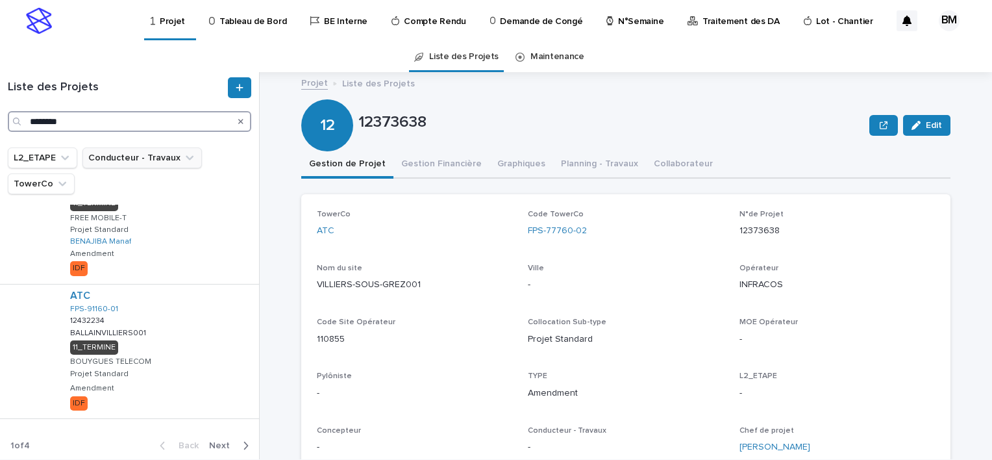
type input "********"
click at [112, 161] on button "Conducteur - Travaux" at bounding box center [141, 157] width 119 height 21
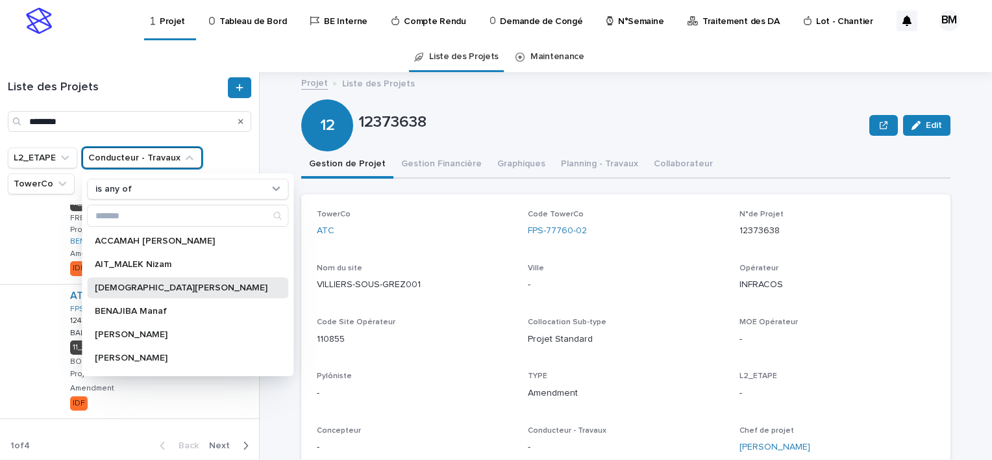
click at [166, 292] on div "[DEMOGRAPHIC_DATA][PERSON_NAME]" at bounding box center [187, 287] width 201 height 21
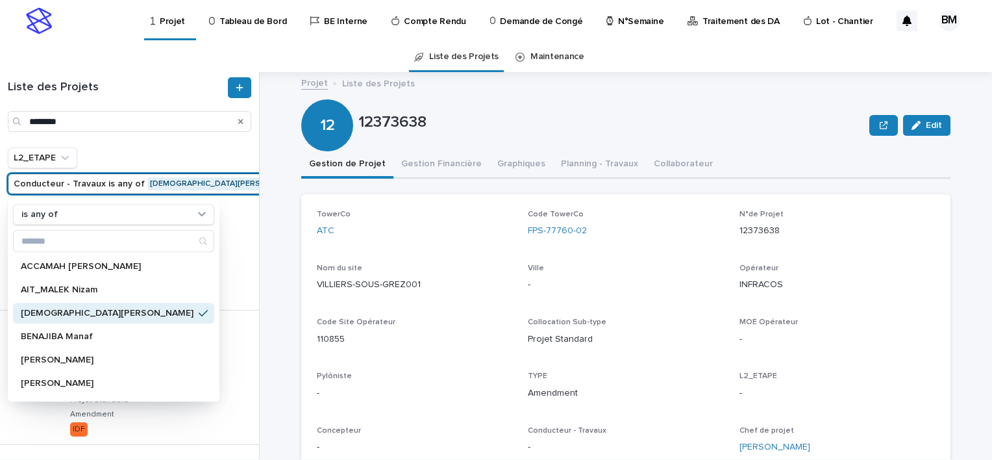
click at [271, 293] on div "Liste des Projets ******** L2_ETAPE Conducteur - Travaux is any of [PERSON_NAME…" at bounding box center [496, 265] width 992 height 387
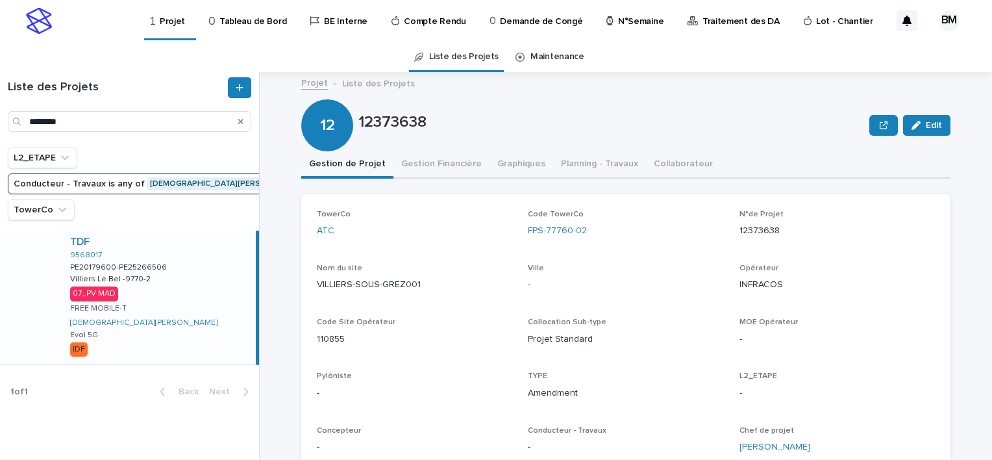
click at [192, 310] on div "TDF 9568017 PE20179600-PE25266506 PE20179600-PE25266506 [PERSON_NAME] -9770-2 V…" at bounding box center [158, 297] width 196 height 134
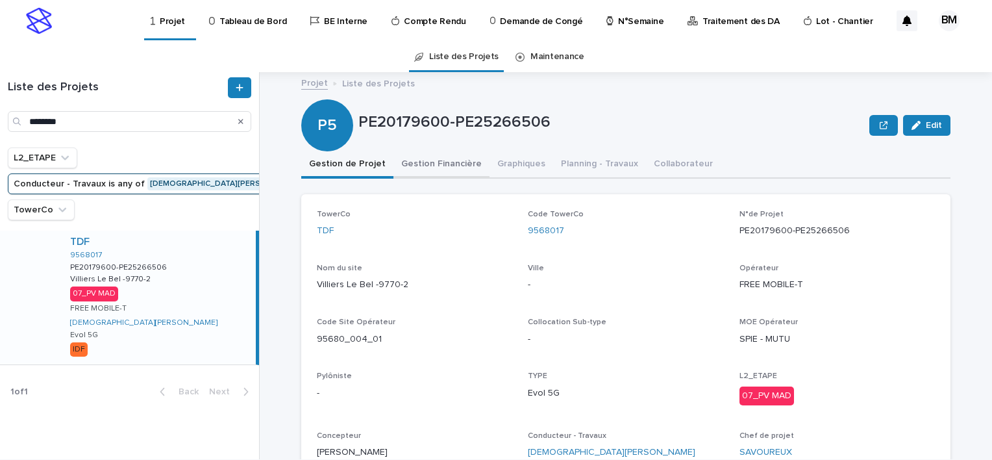
click at [449, 164] on button "Gestion Financière" at bounding box center [441, 164] width 96 height 27
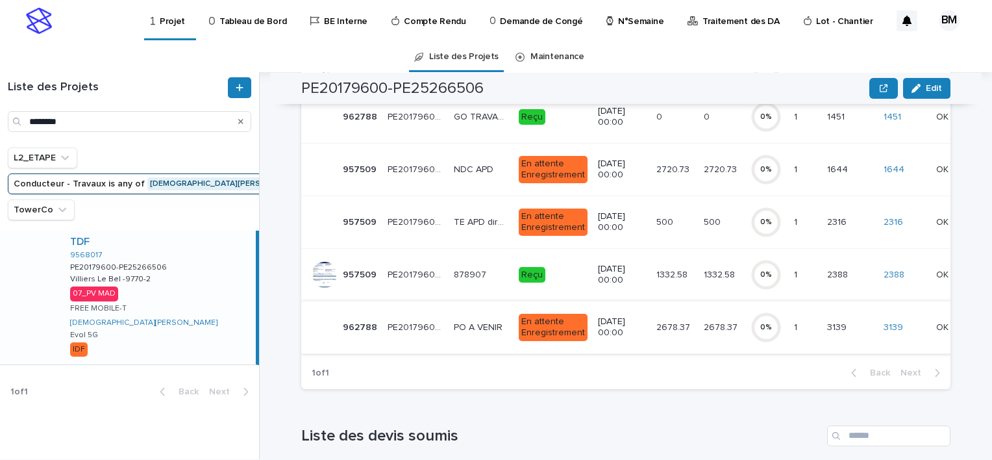
scroll to position [130, 0]
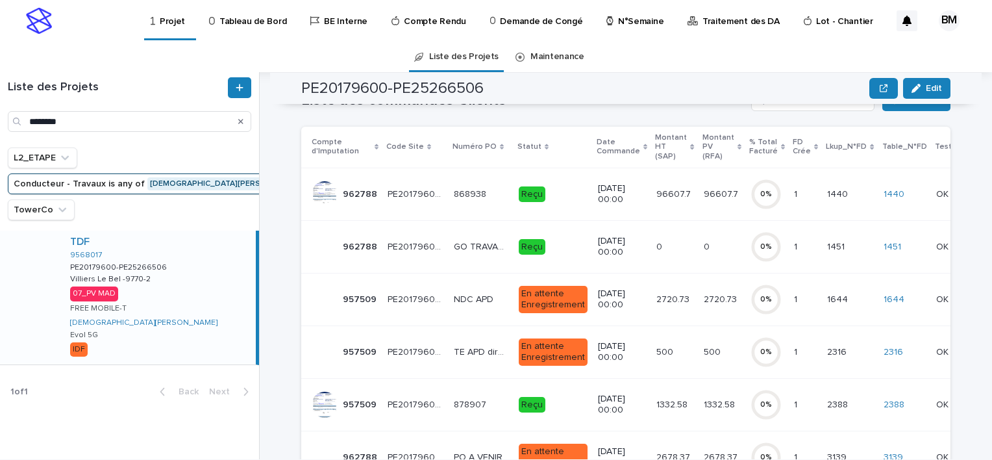
click at [662, 209] on td "96607.7 96607.7" at bounding box center [674, 193] width 47 height 53
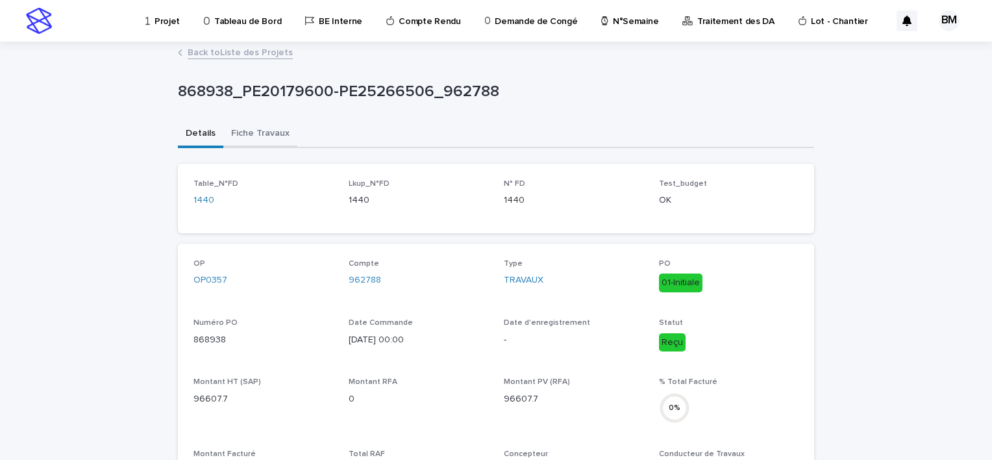
click at [254, 127] on button "Fiche Travaux" at bounding box center [260, 134] width 74 height 27
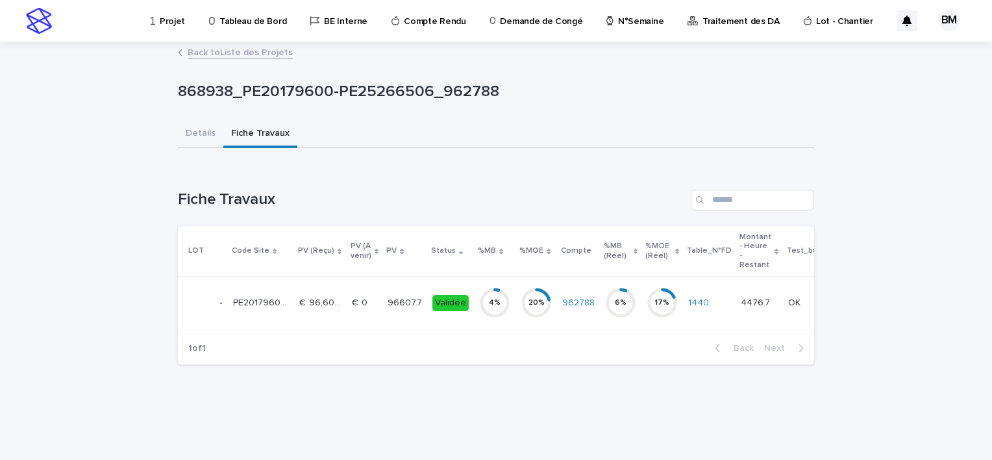
click at [387, 304] on p "96607.7" at bounding box center [405, 302] width 37 height 14
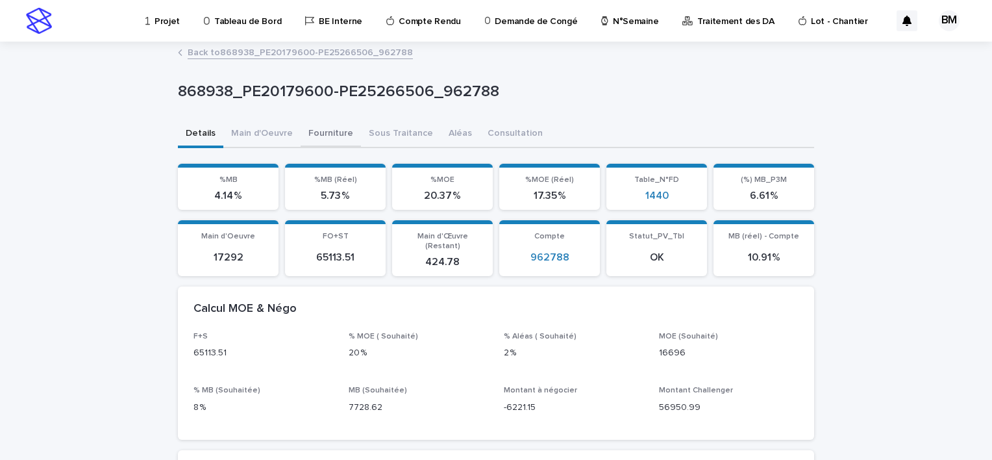
click at [327, 127] on button "Fourniture" at bounding box center [331, 134] width 60 height 27
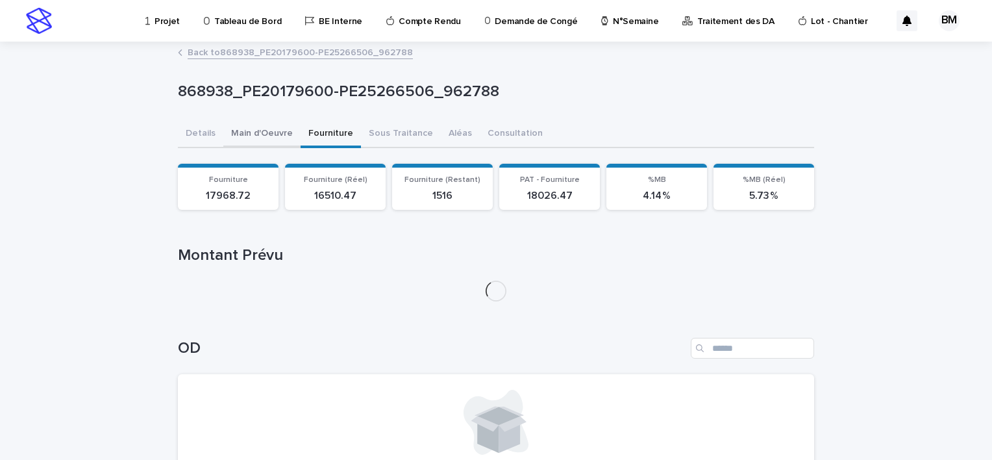
click at [270, 137] on button "Main d'Oeuvre" at bounding box center [261, 134] width 77 height 27
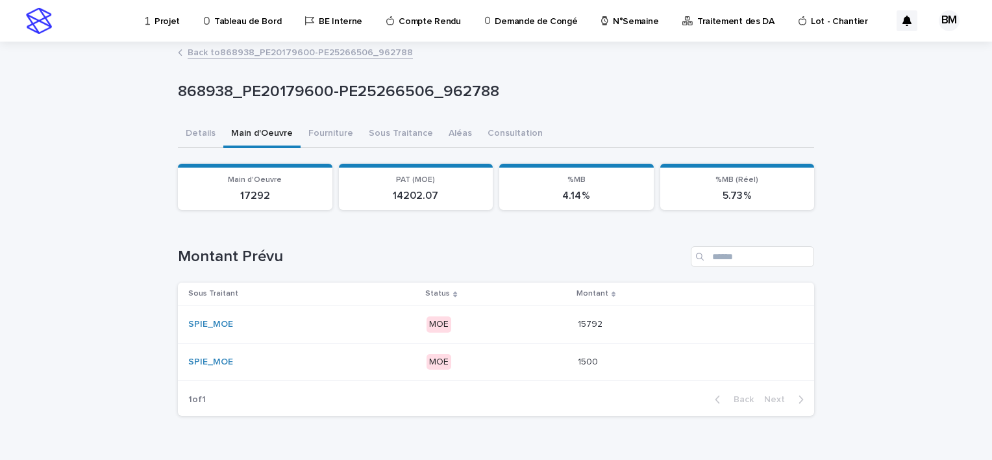
scroll to position [31, 0]
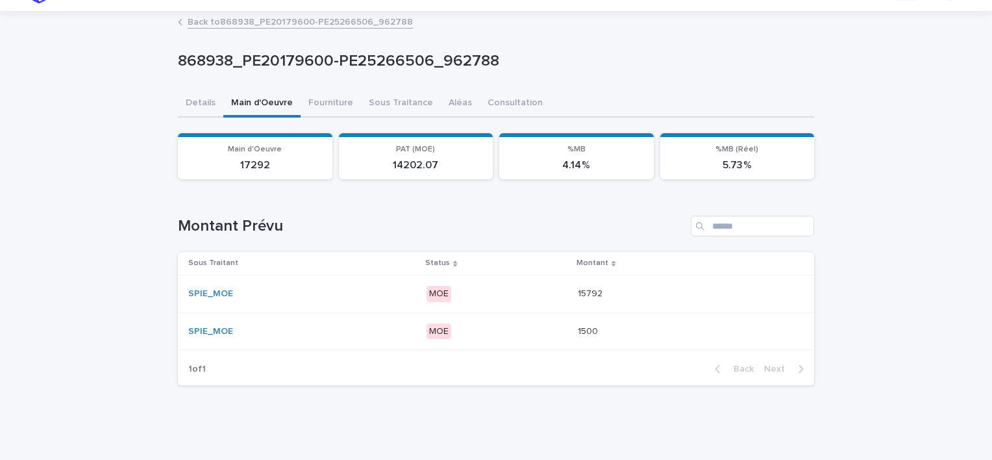
click at [615, 287] on div "15792 15792" at bounding box center [685, 293] width 215 height 21
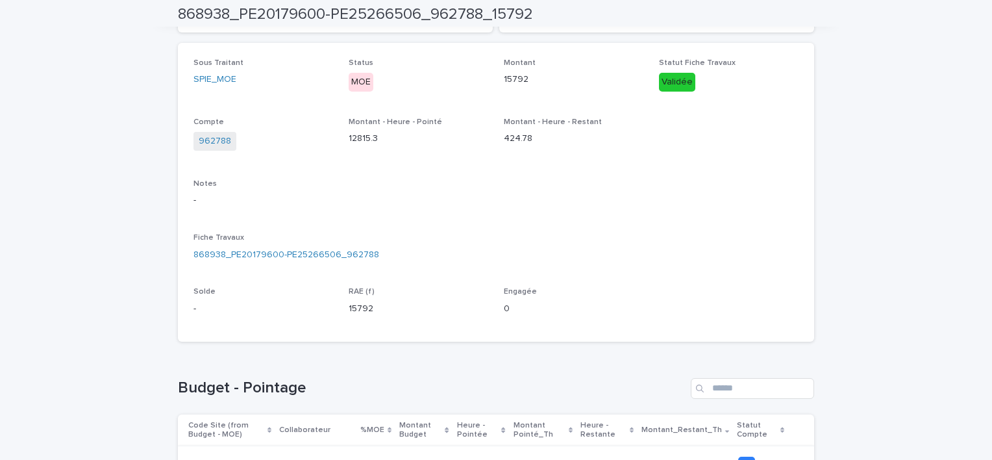
scroll to position [393, 0]
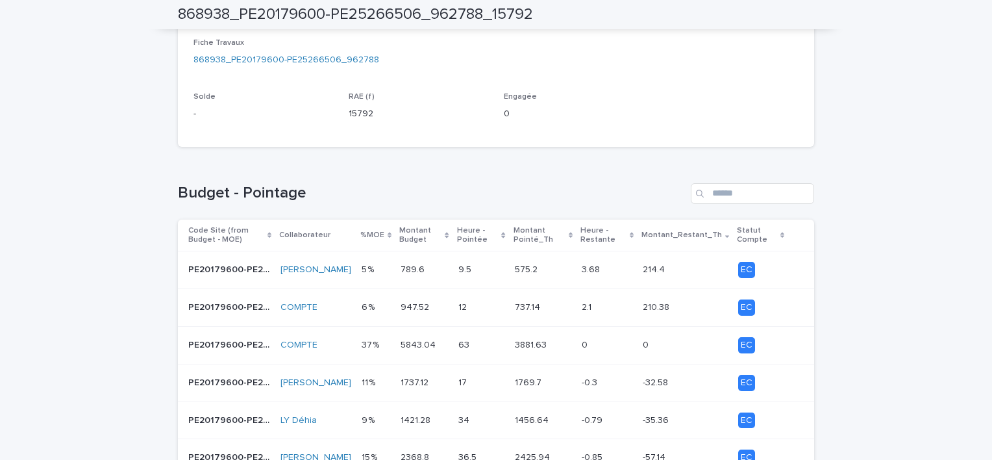
click at [685, 275] on p at bounding box center [685, 269] width 85 height 11
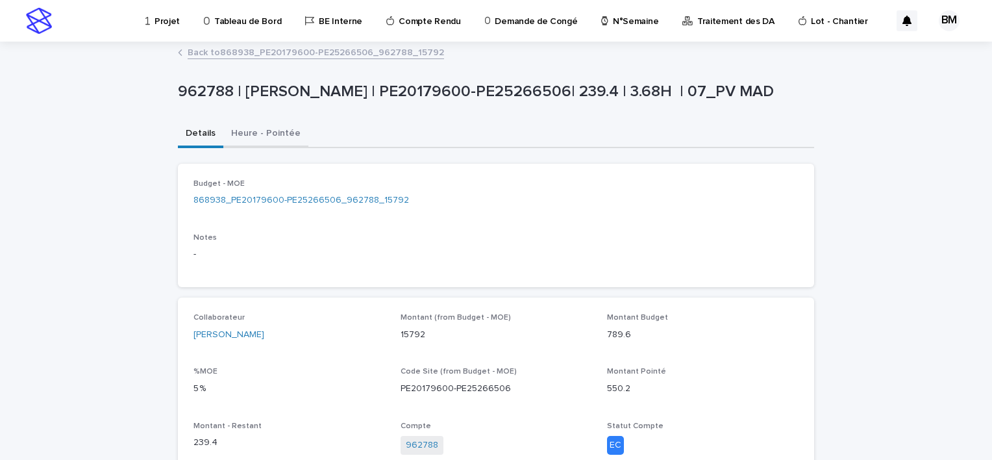
click at [278, 140] on button "Heure - Pointée" at bounding box center [265, 134] width 85 height 27
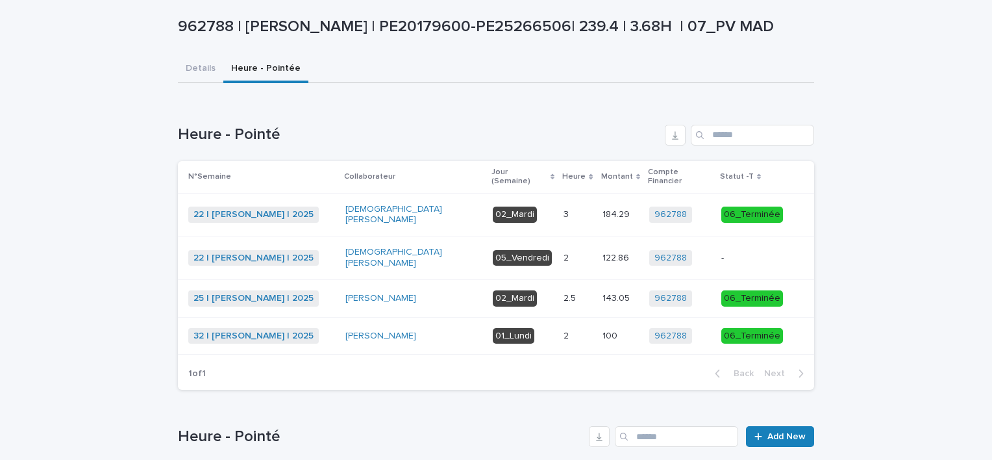
scroll to position [195, 0]
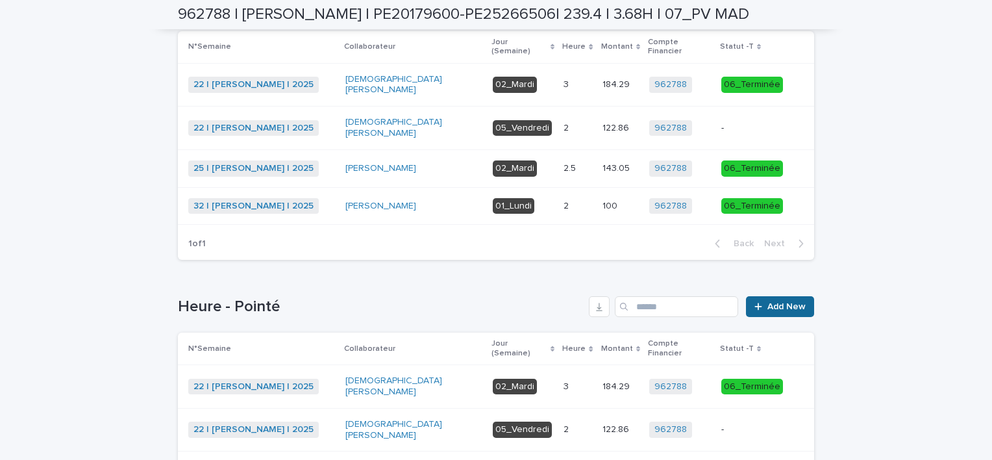
click at [796, 302] on span "Add New" at bounding box center [786, 306] width 38 height 9
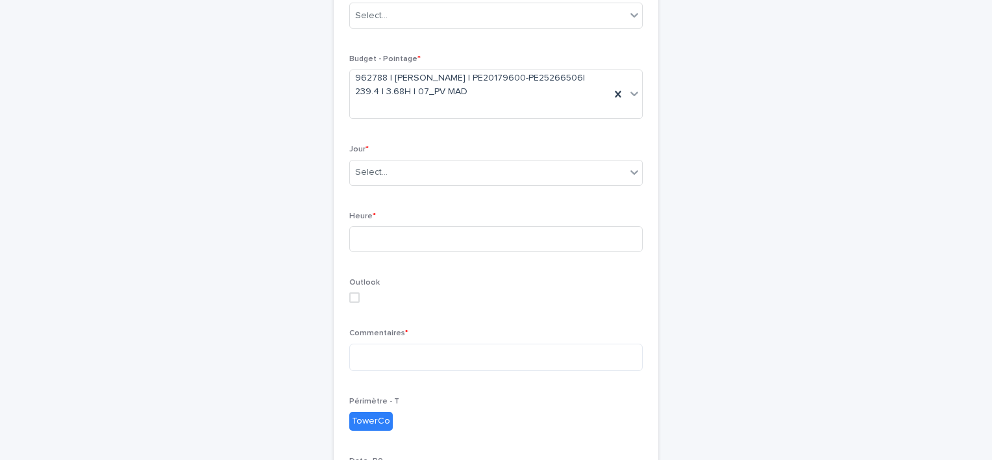
scroll to position [80, 0]
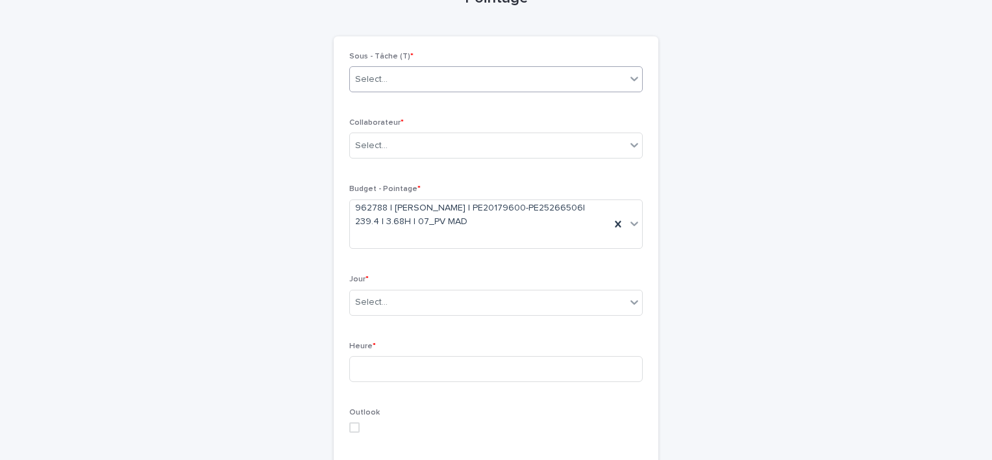
click at [418, 86] on div "Select..." at bounding box center [488, 79] width 276 height 21
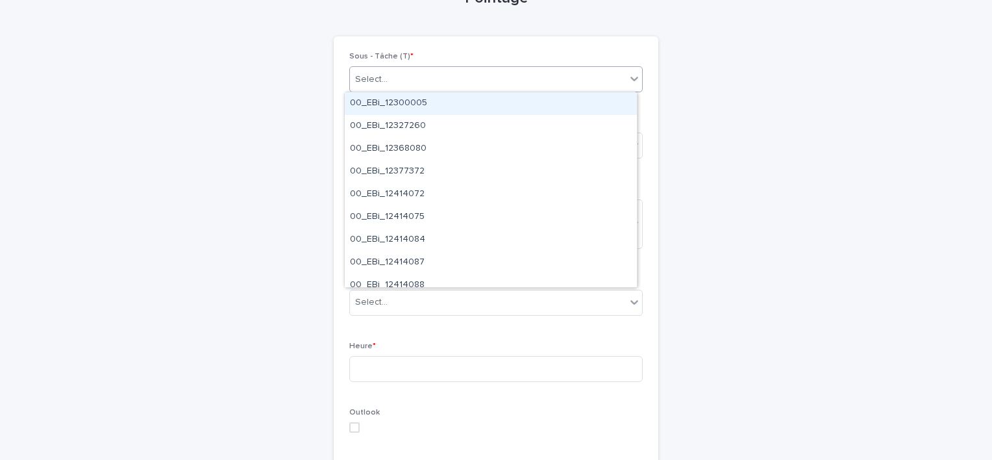
scroll to position [0, 0]
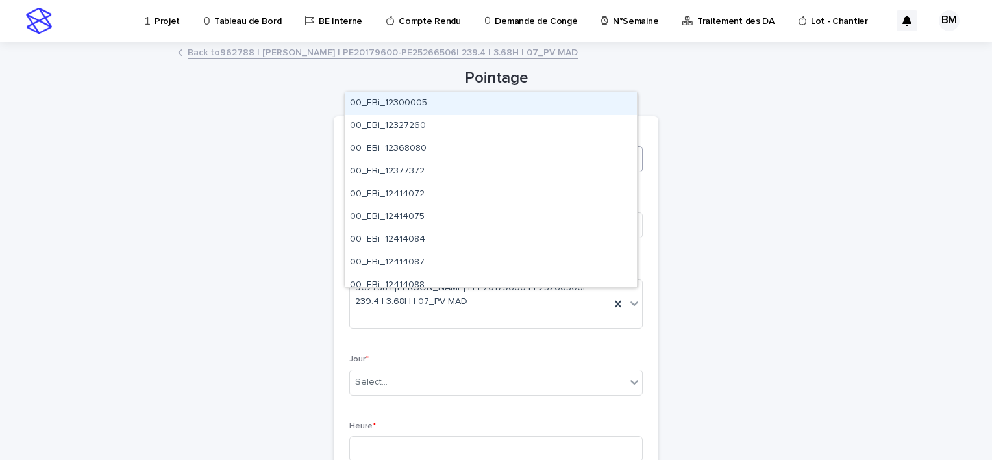
click at [192, 168] on div "Pointage Loading... Saving… Loading... Saving… Loading... Saving… Sous - Tâche …" at bounding box center [496, 451] width 636 height 816
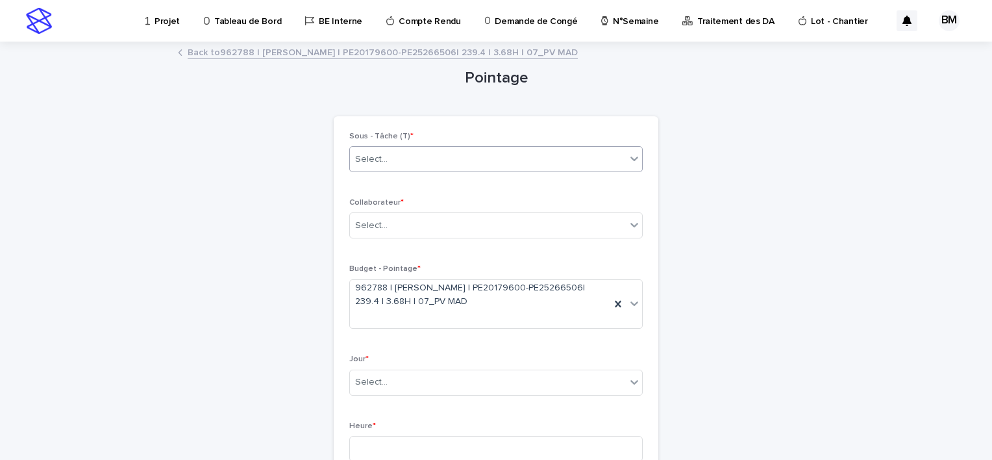
click at [372, 164] on div "Select..." at bounding box center [371, 160] width 32 height 14
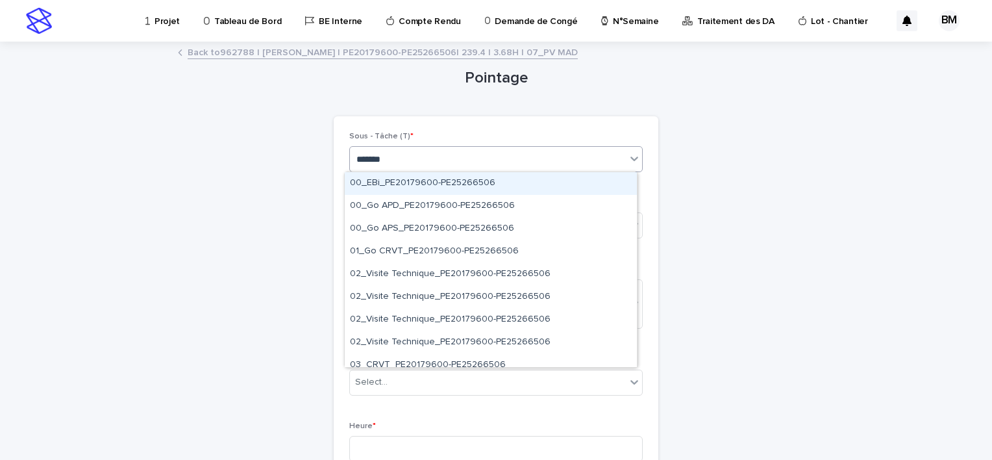
type input "********"
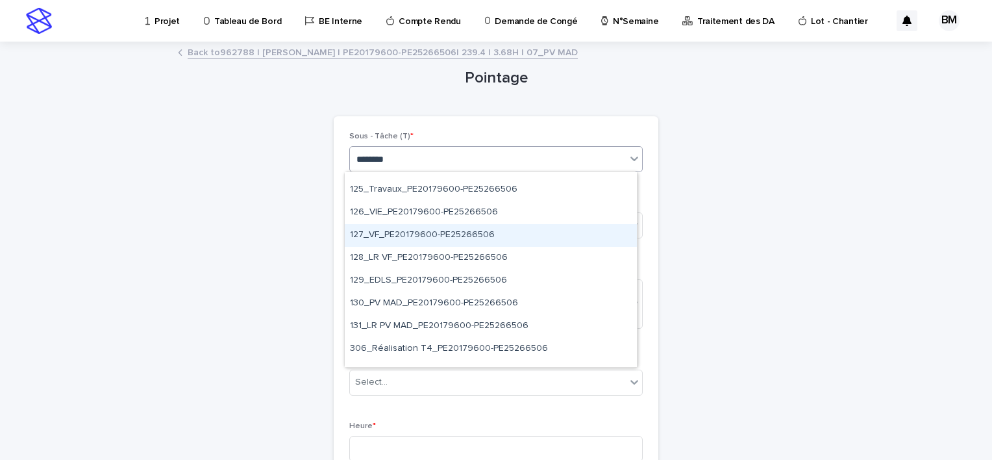
scroll to position [974, 0]
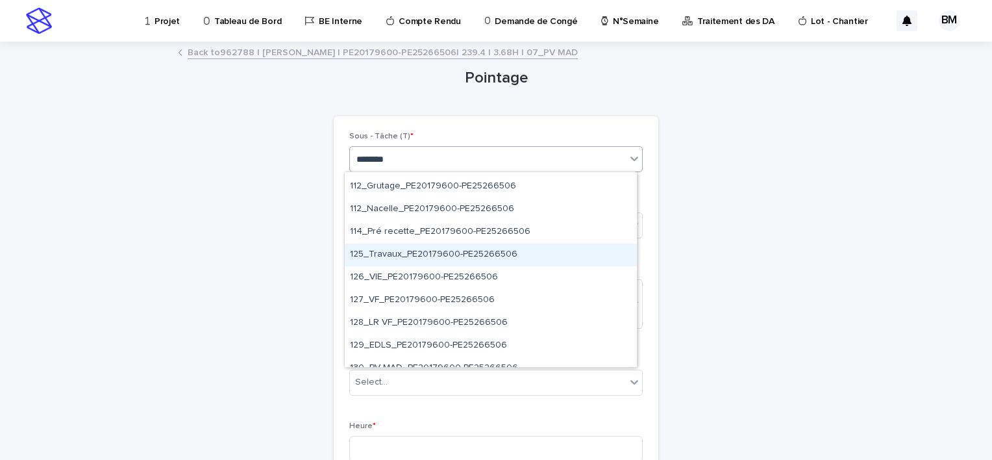
drag, startPoint x: 412, startPoint y: 241, endPoint x: 418, endPoint y: 258, distance: 17.2
click at [417, 258] on div "125_Travaux_PE20179600-PE25266506" at bounding box center [491, 254] width 292 height 23
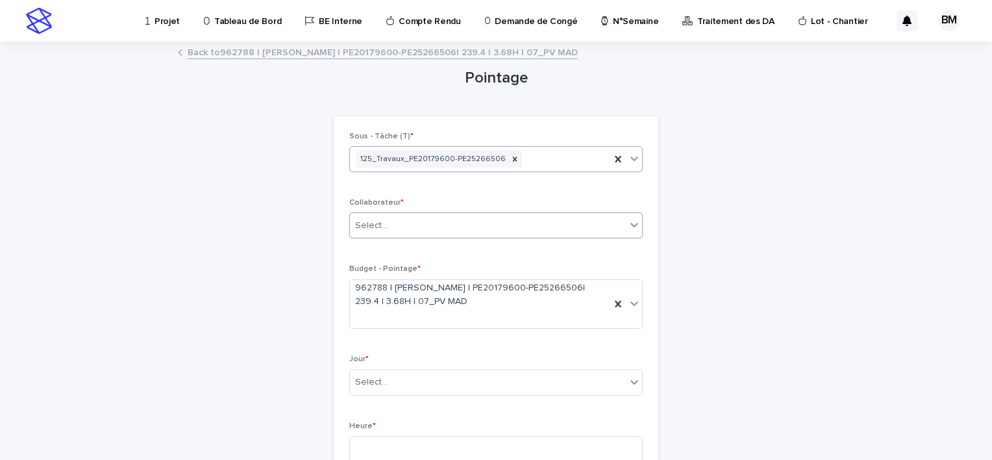
click at [378, 223] on div "Select..." at bounding box center [371, 226] width 32 height 14
type input "******"
click at [413, 256] on div "[DEMOGRAPHIC_DATA][PERSON_NAME]" at bounding box center [491, 249] width 292 height 23
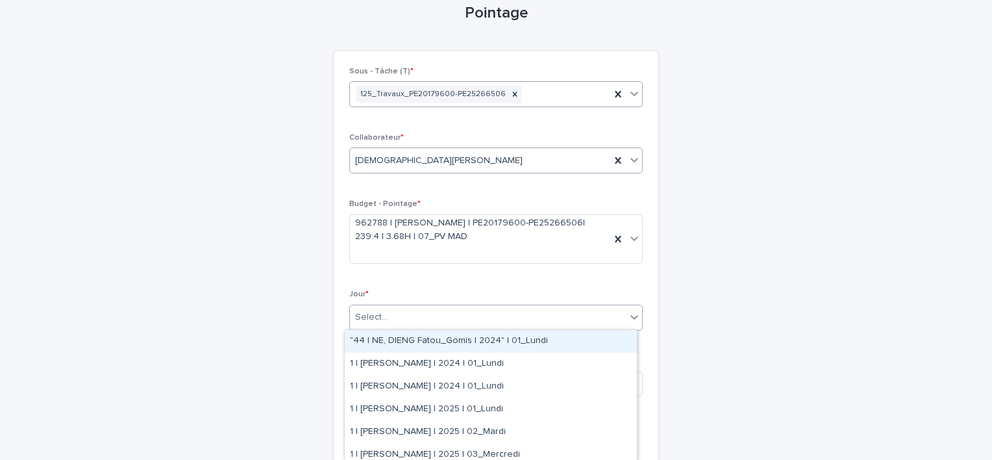
click at [425, 326] on div "Select..." at bounding box center [488, 316] width 276 height 21
type input "******"
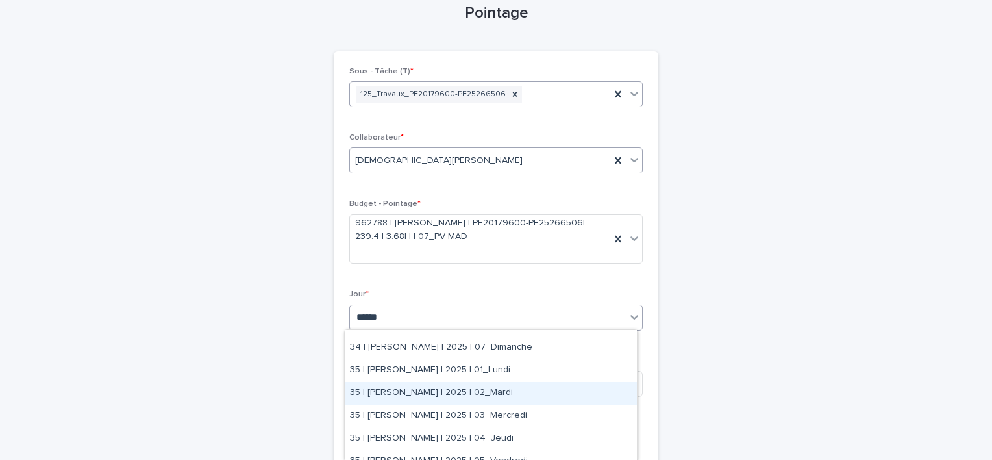
scroll to position [260, 0]
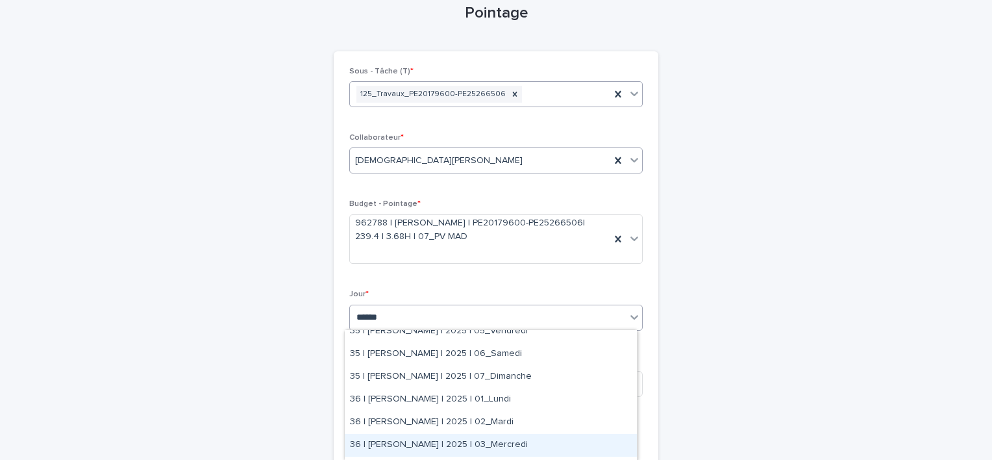
click at [497, 440] on div "36 | [PERSON_NAME] | 2025 | 03_Mercredi" at bounding box center [491, 445] width 292 height 23
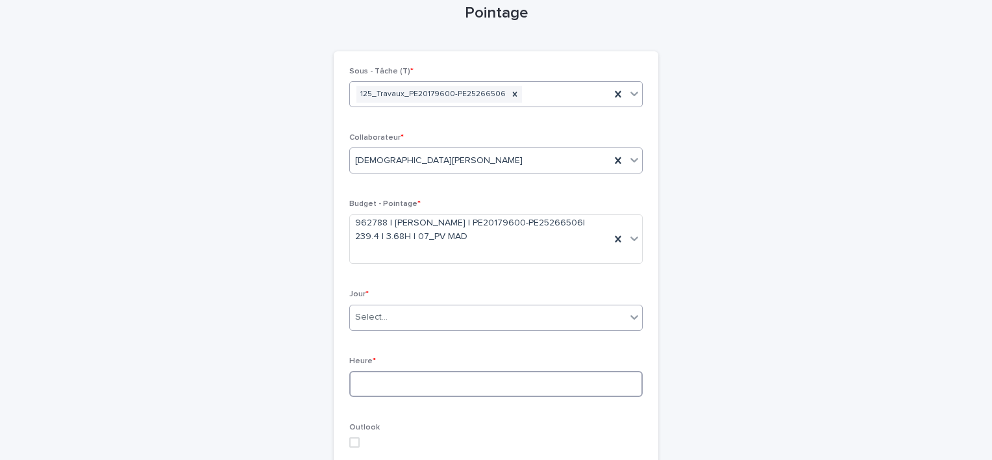
click at [371, 384] on input at bounding box center [495, 384] width 293 height 26
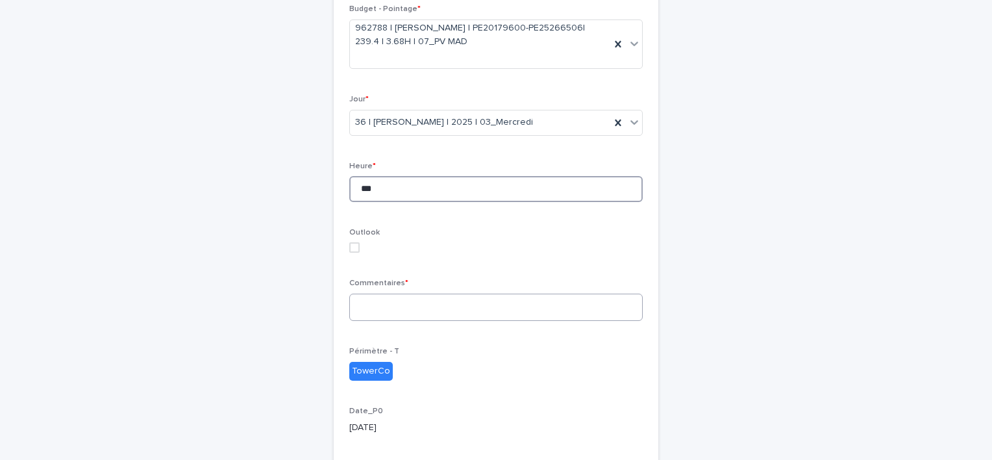
type input "***"
click at [384, 303] on textarea at bounding box center [495, 307] width 293 height 28
type textarea "**********"
click at [521, 337] on div "**********" at bounding box center [495, 212] width 293 height 680
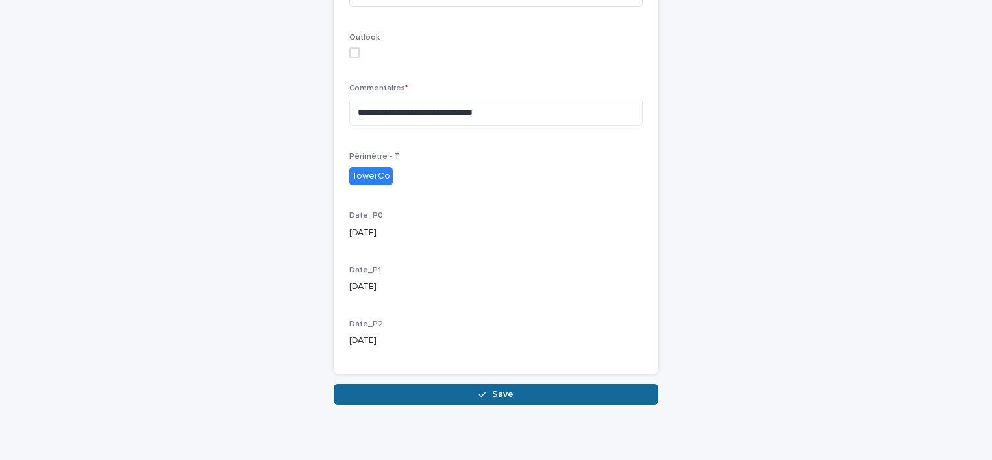
click at [478, 394] on icon "button" at bounding box center [482, 394] width 8 height 6
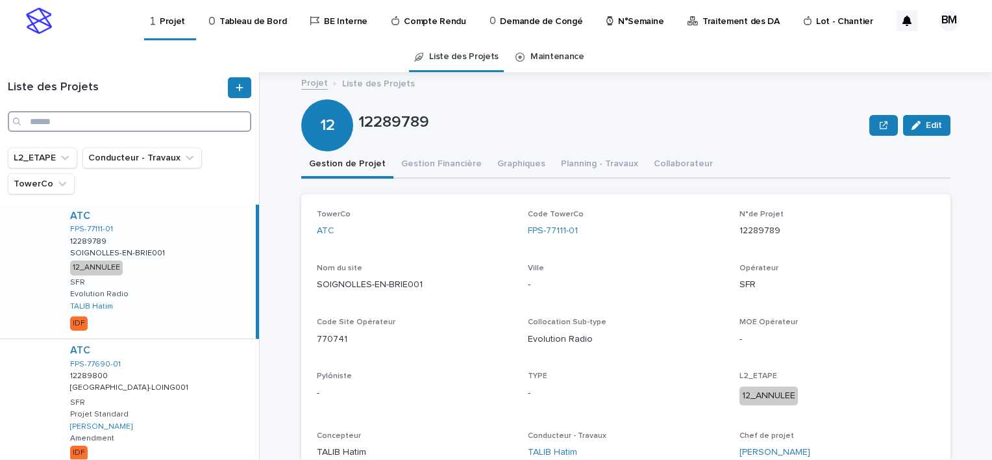
click at [149, 125] on input "Search" at bounding box center [129, 121] width 243 height 21
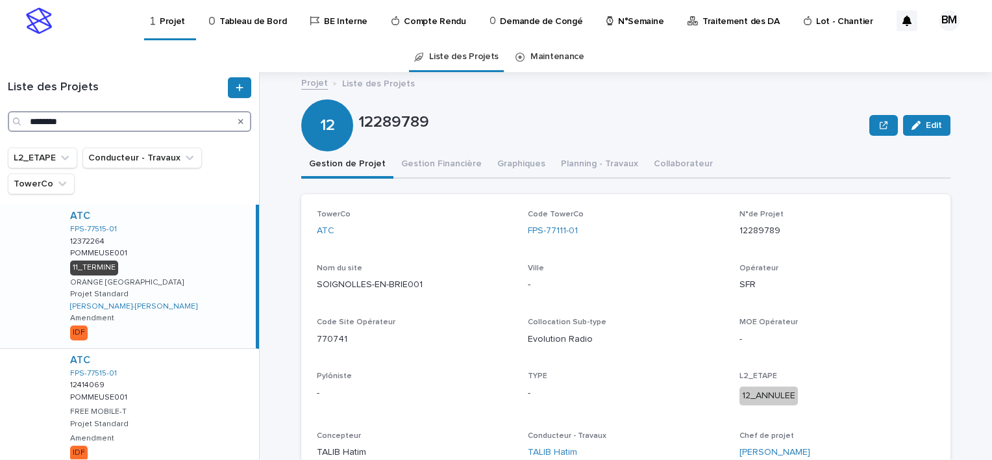
scroll to position [65, 0]
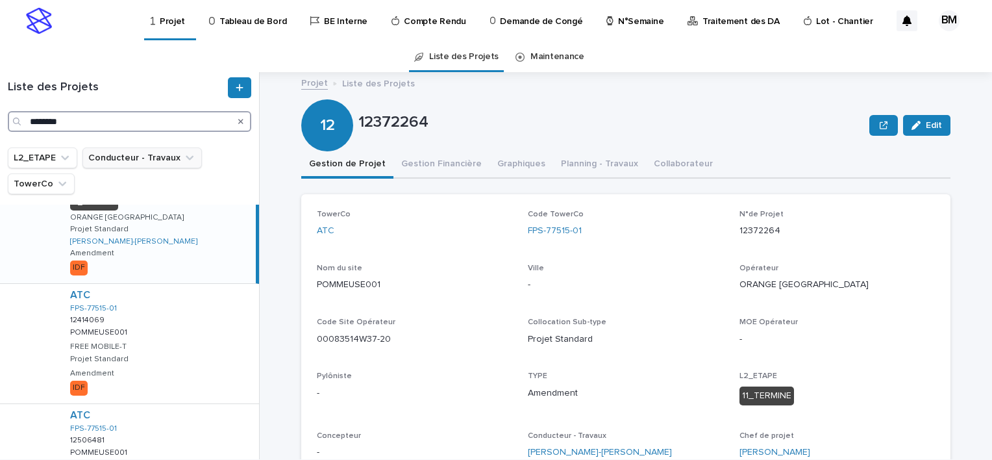
type input "********"
click at [127, 152] on button "Conducteur - Travaux" at bounding box center [141, 157] width 119 height 21
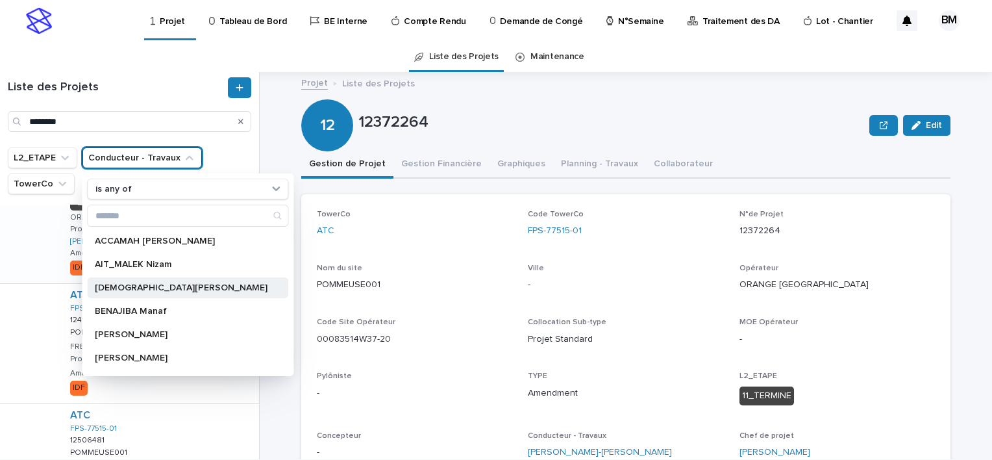
click at [158, 286] on p "[DEMOGRAPHIC_DATA][PERSON_NAME]" at bounding box center [181, 287] width 173 height 9
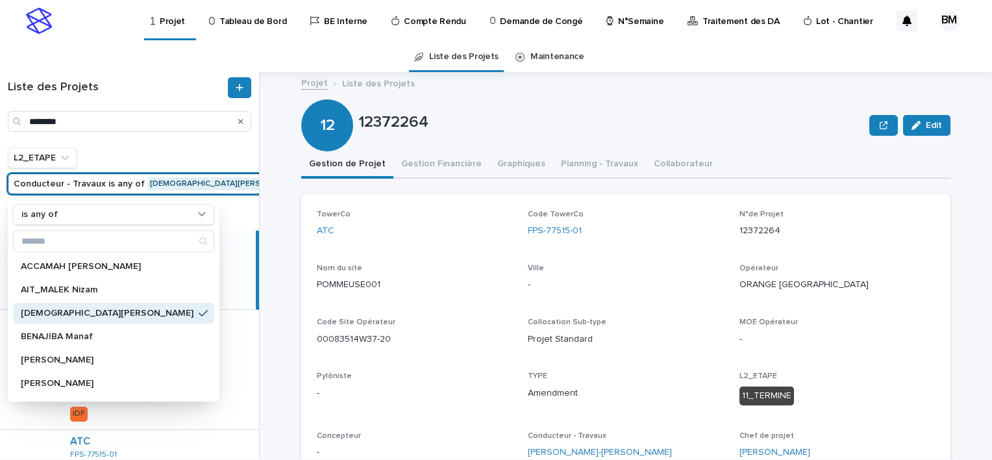
click at [289, 223] on div "Projet Liste des Projets 12372264 Edit 12 12372264 Edit Sorry, there was an err…" at bounding box center [633, 265] width 717 height 387
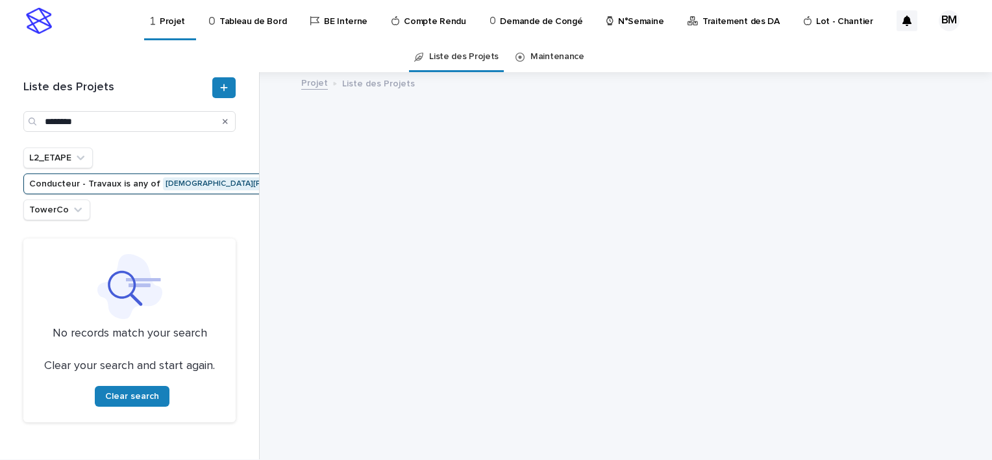
click at [618, 23] on p "N°Semaine" at bounding box center [640, 13] width 45 height 27
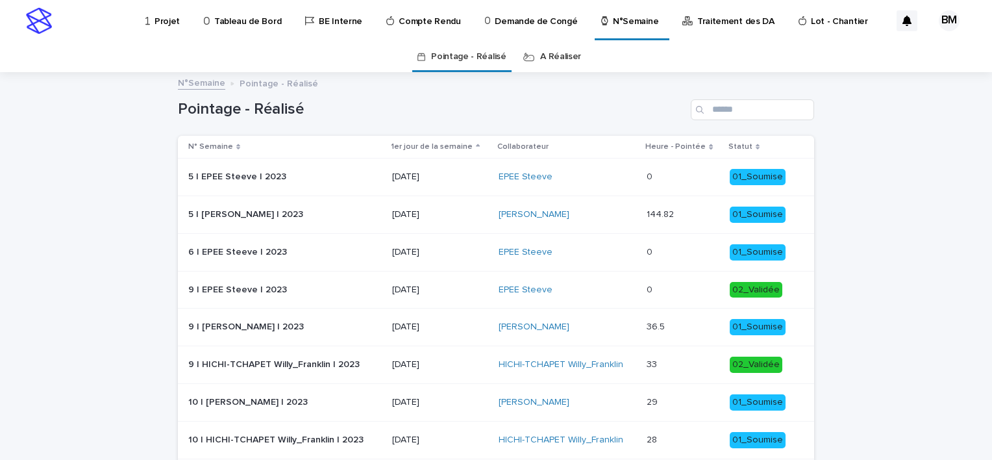
click at [551, 58] on link "A Réaliser" at bounding box center [560, 57] width 41 height 31
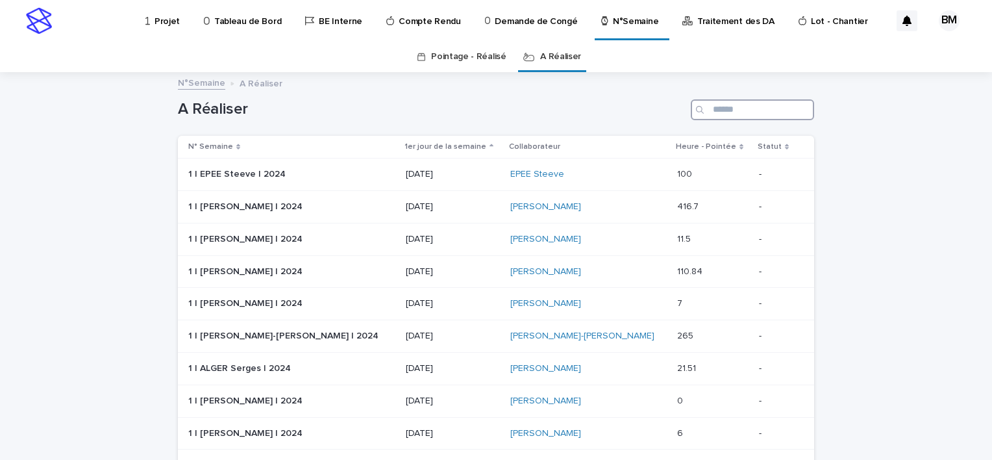
click at [709, 114] on input "Search" at bounding box center [752, 109] width 123 height 21
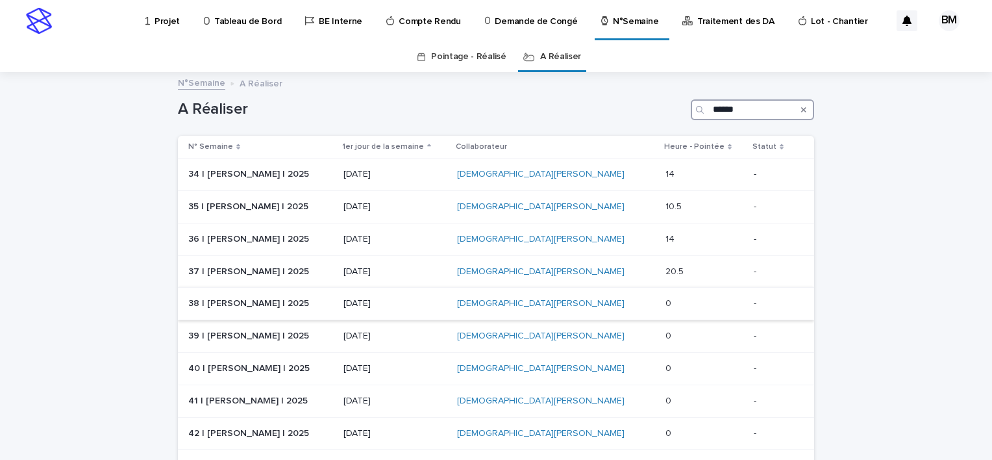
type input "******"
click at [447, 301] on p "15/09/2025" at bounding box center [394, 303] width 103 height 11
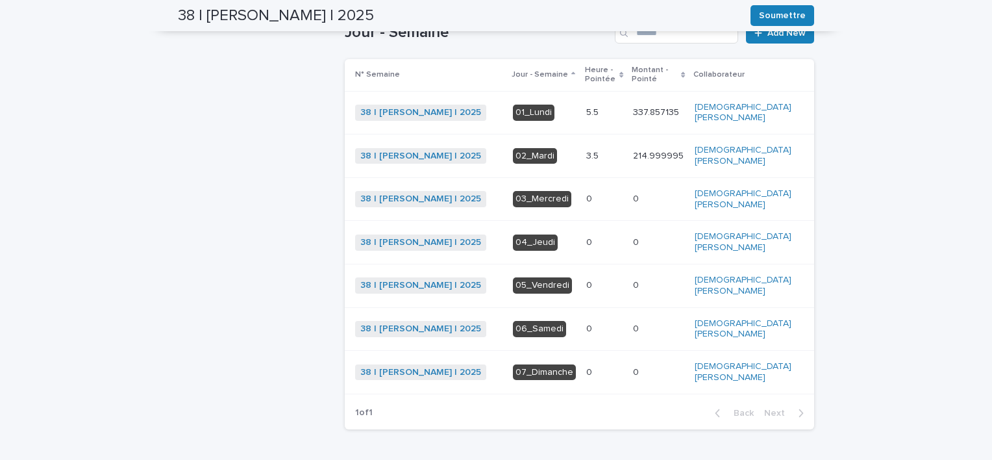
scroll to position [260, 0]
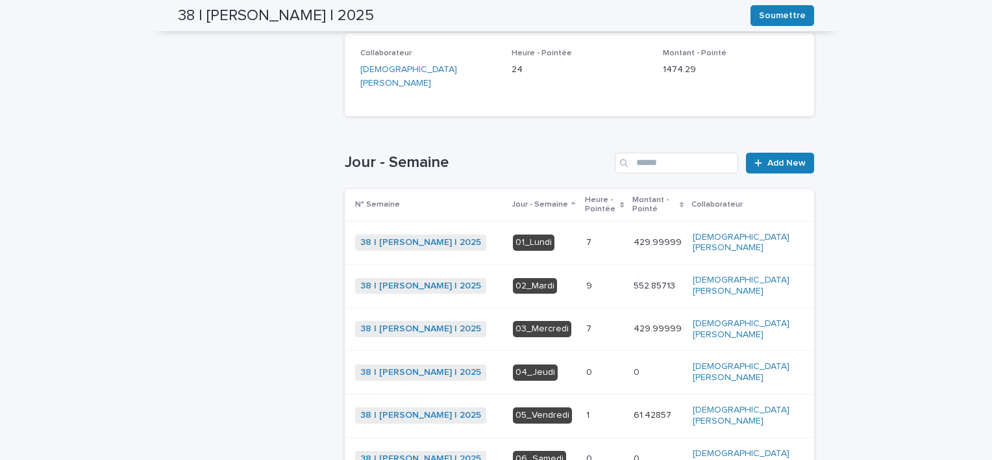
click at [623, 279] on div "9 9" at bounding box center [604, 285] width 37 height 21
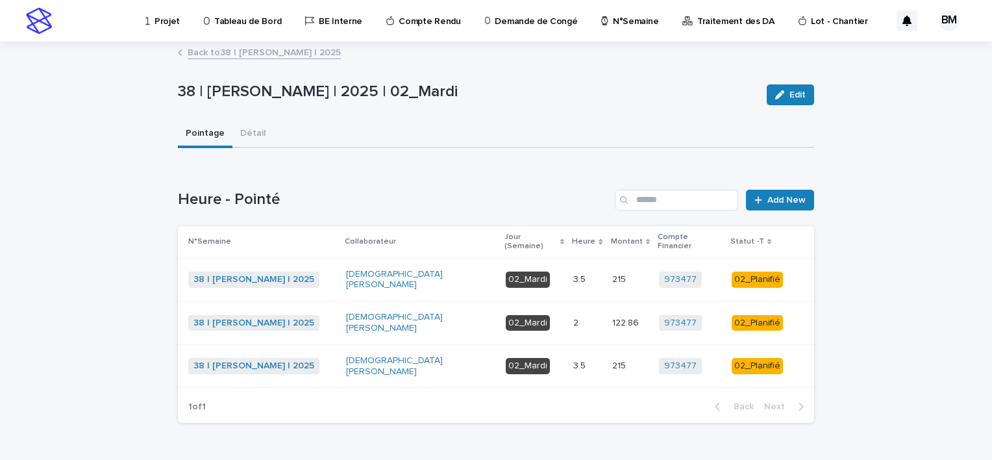
click at [591, 312] on div "2 2" at bounding box center [587, 322] width 28 height 21
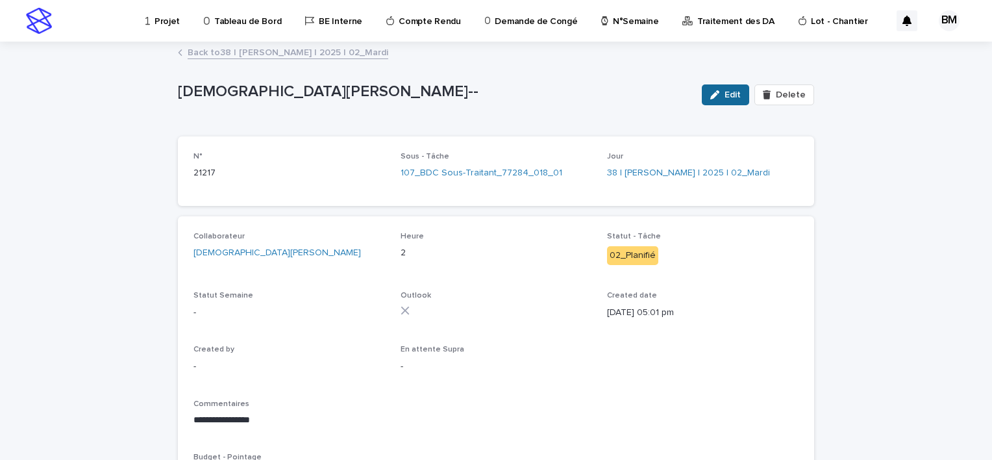
click at [725, 95] on span "Edit" at bounding box center [732, 94] width 16 height 9
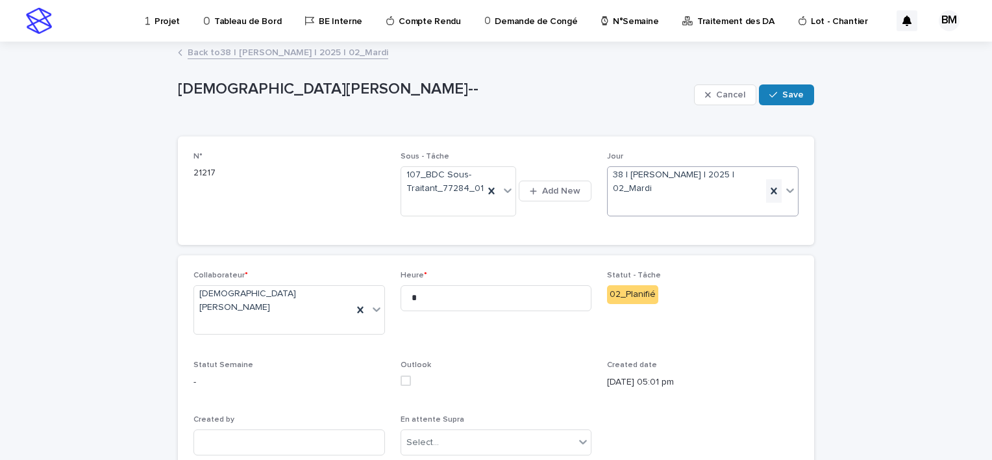
click at [767, 186] on icon at bounding box center [773, 190] width 13 height 13
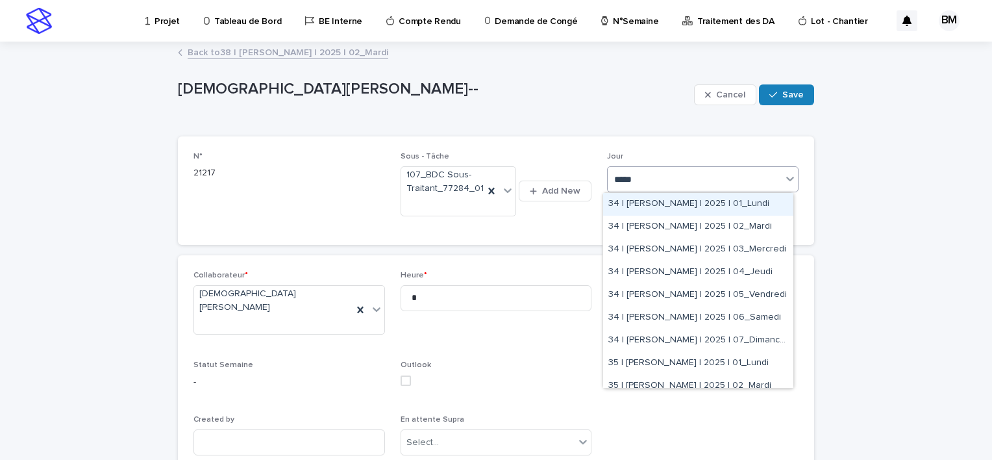
type input "******"
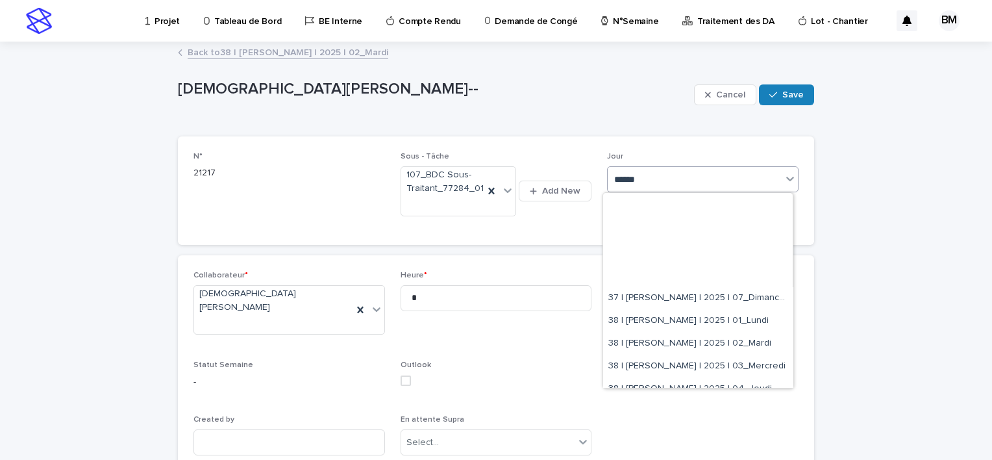
scroll to position [649, 0]
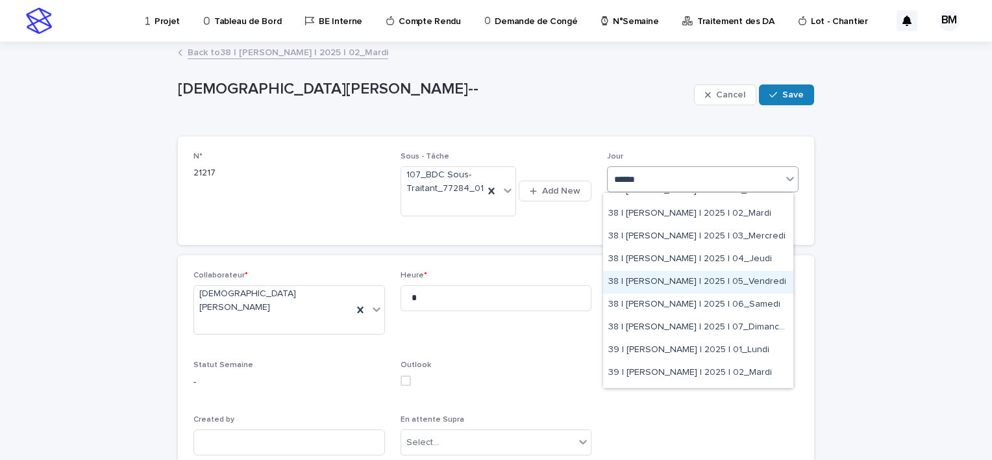
click at [685, 278] on div "38 | BELHAJ Mohamed_Habib | 2025 | 05_Vendredi" at bounding box center [698, 282] width 190 height 23
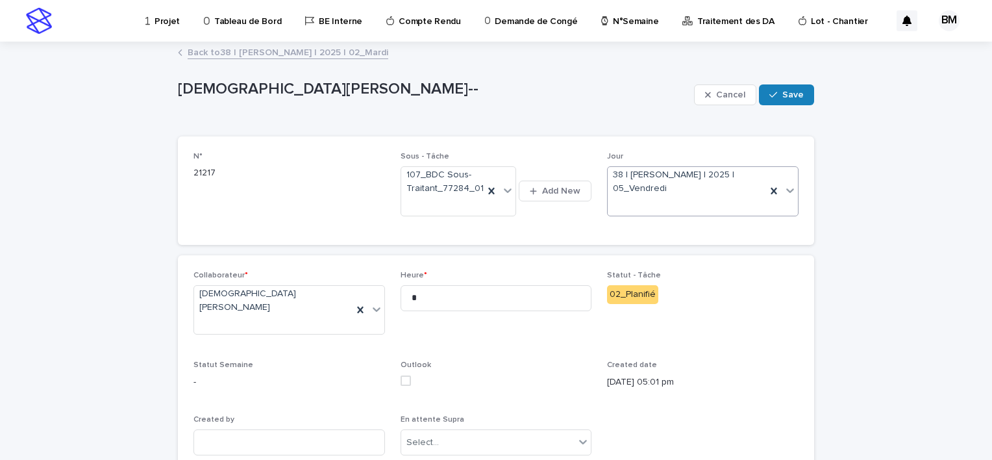
click at [875, 217] on div "**********" at bounding box center [496, 372] width 992 height 659
click at [774, 187] on icon at bounding box center [773, 190] width 13 height 13
click at [742, 185] on div "Select..." at bounding box center [694, 179] width 174 height 21
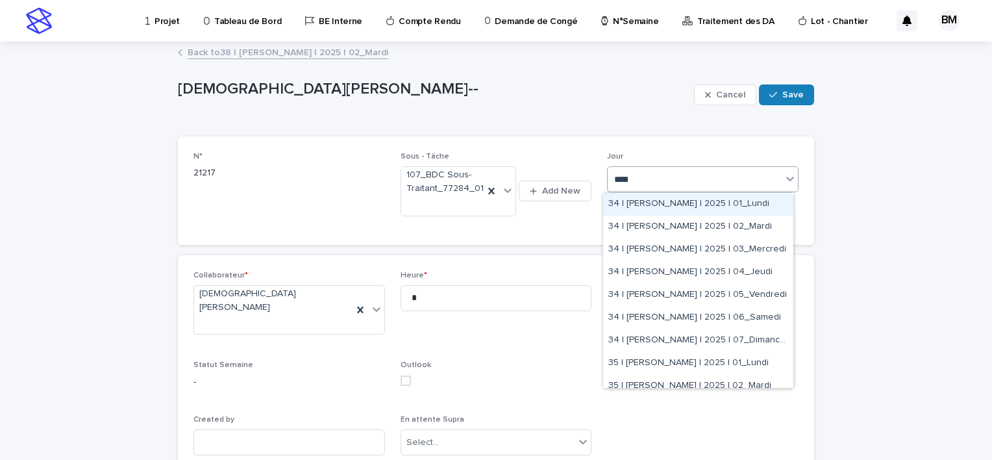
type input "******"
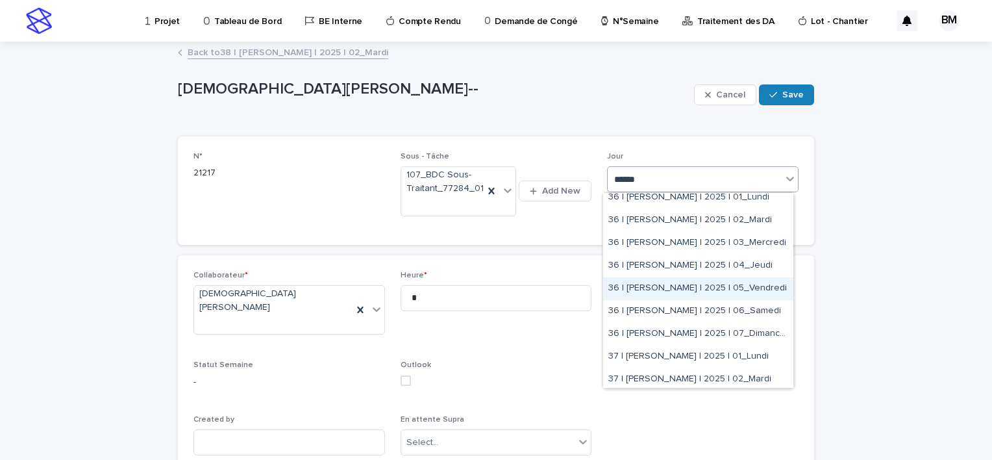
scroll to position [519, 0]
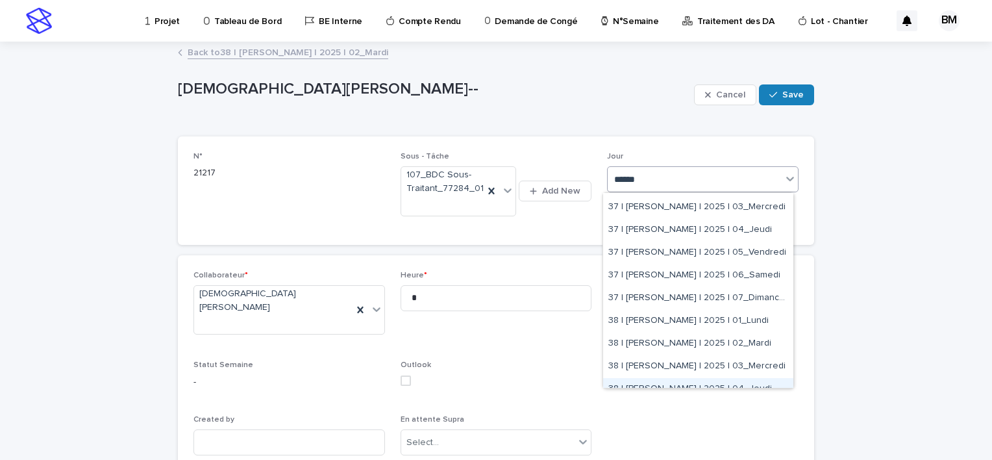
click at [681, 382] on div "38 | BELHAJ Mohamed_Habib | 2025 | 04_Jeudi" at bounding box center [698, 389] width 190 height 23
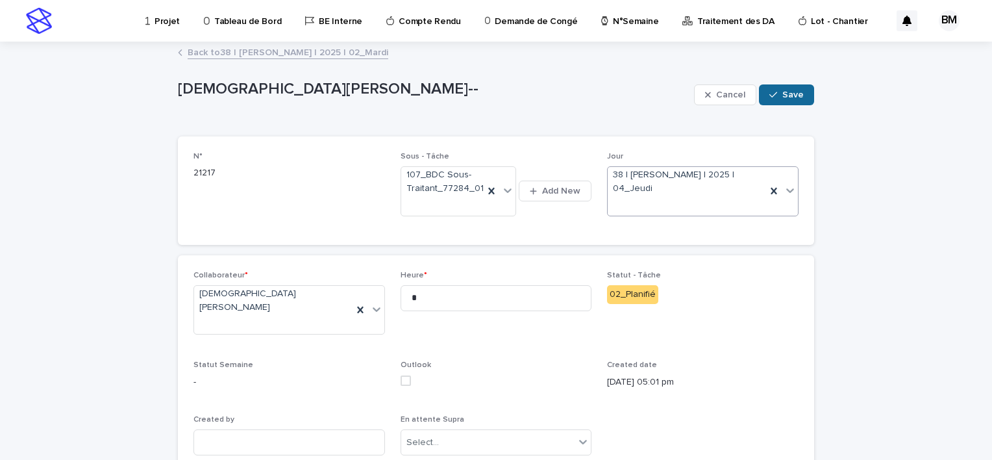
click at [801, 95] on button "Save" at bounding box center [786, 94] width 55 height 21
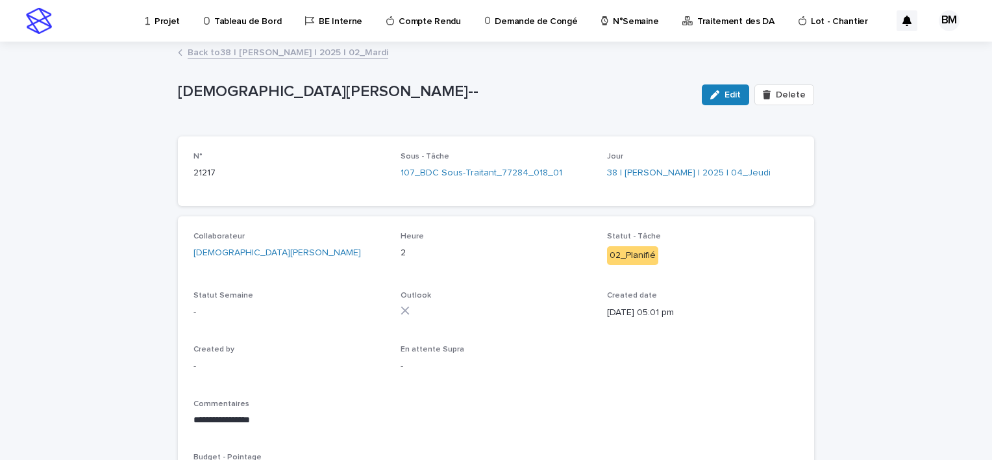
click at [363, 53] on link "Back to 38 | BELHAJ Mohamed_Habib | 2025 | 02_Mardi" at bounding box center [288, 51] width 201 height 15
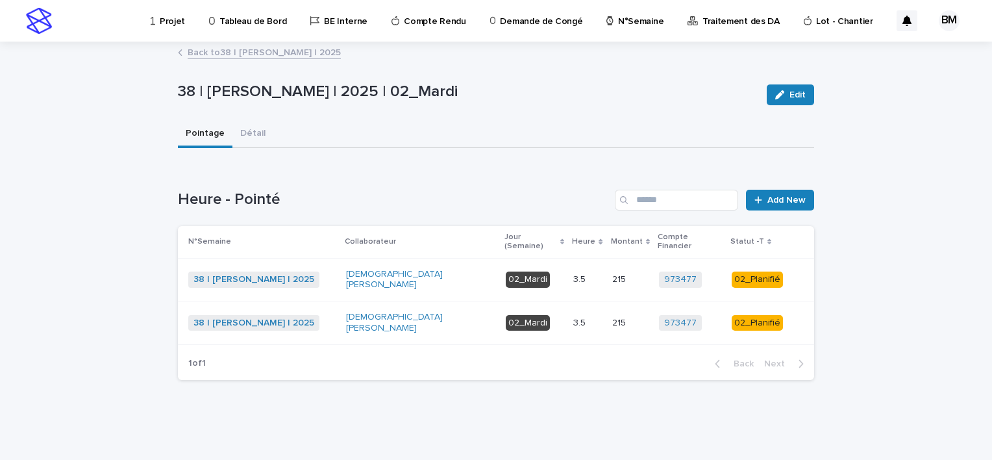
click at [341, 53] on link "Back to 38 | BELHAJ Mohamed_Habib | 2025" at bounding box center [264, 51] width 153 height 15
